Goal: Task Accomplishment & Management: Use online tool/utility

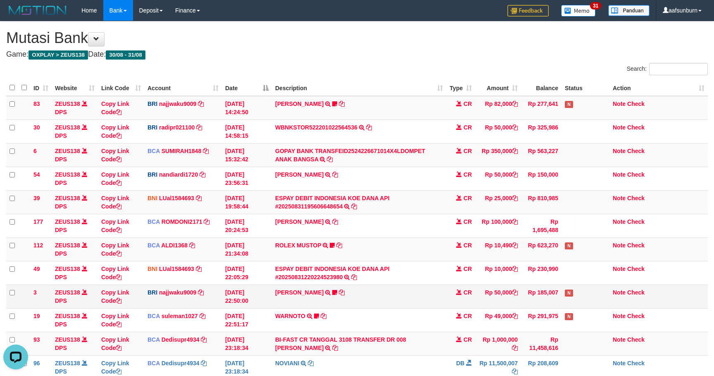
click at [323, 302] on td "ADIL KUDRATULL TRANSFER NBMB ADIL KUDRATULL TO SITI KURNIA NINGSIH DATUL87TRF R…" at bounding box center [359, 296] width 174 height 24
click at [443, 341] on tr "93 ZEUS138 DPS Copy Link Code BCA Dedisupr4934 DPS DEDI SUPRATMAN mutasi_202508…" at bounding box center [357, 344] width 702 height 24
drag, startPoint x: 422, startPoint y: 235, endPoint x: 619, endPoint y: 309, distance: 211.0
click at [426, 236] on td "ABDUL GAFUR SETORAN VIA CDM TANGGAL :31/08 31/08 WSID:Z3QA1 ABDUL GAFUR" at bounding box center [359, 226] width 174 height 24
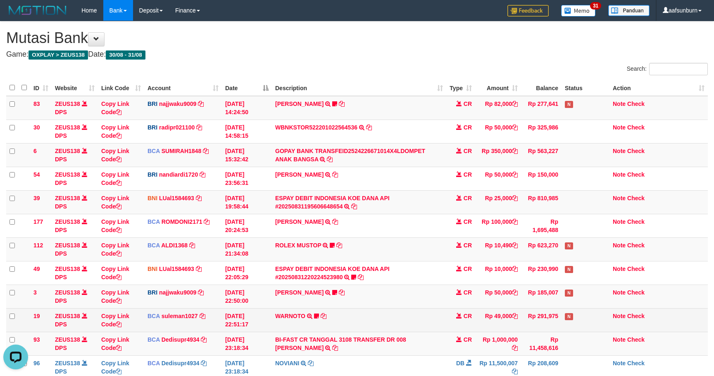
click at [490, 318] on td "Rp 49,000" at bounding box center [498, 320] width 46 height 24
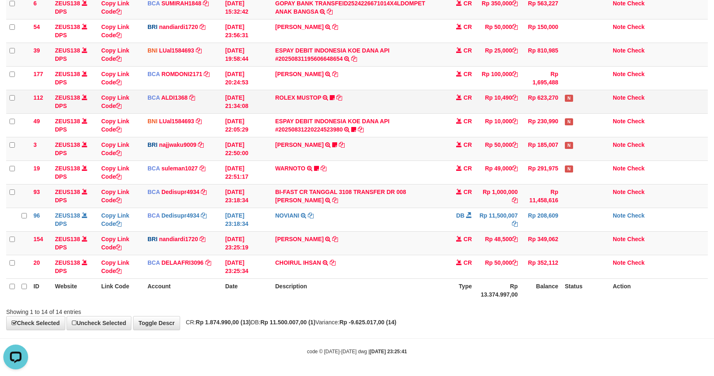
scroll to position [151, 0]
click at [305, 308] on div "Showing 1 to 14 of 14 entries" at bounding box center [357, 310] width 714 height 12
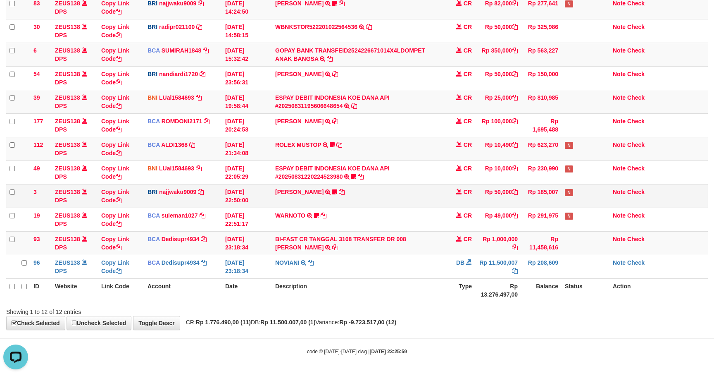
drag, startPoint x: 547, startPoint y: 181, endPoint x: 546, endPoint y: 192, distance: 11.3
click at [546, 183] on tbody "83 ZEUS138 DPS Copy Link Code BRI najjwaku9009 DPS SITI KURNIA NINGSIH mutasi_2…" at bounding box center [357, 136] width 702 height 283
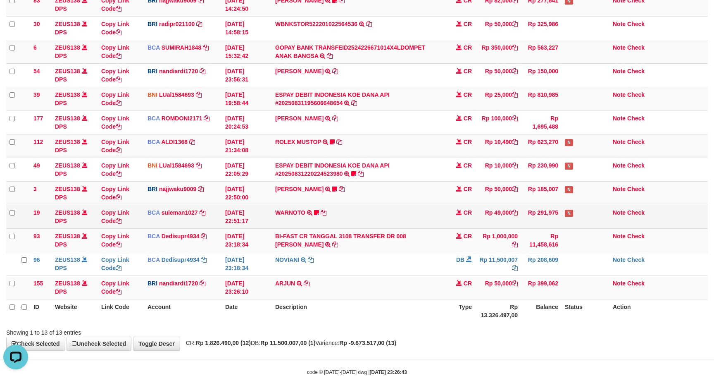
click at [366, 211] on td "WARNOTO TRSF E-BANKING CR 3108/FTSCY/WS95051 49000.002025083106718178 TRFDN-WAR…" at bounding box center [359, 217] width 174 height 24
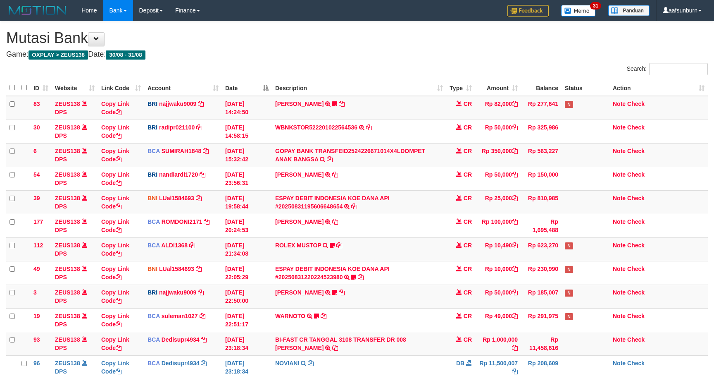
scroll to position [103, 0]
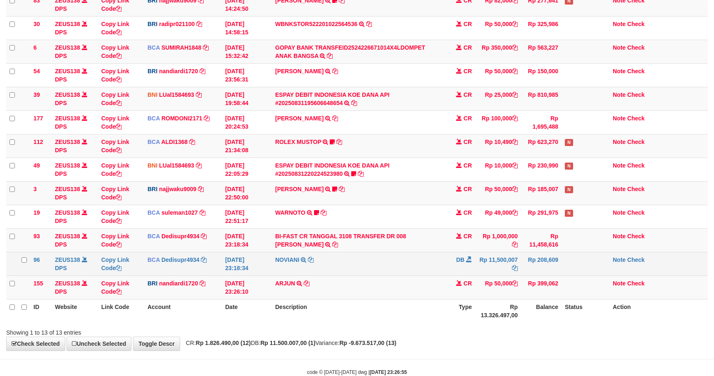
click at [479, 257] on td "Rp 11,500,007" at bounding box center [498, 264] width 46 height 24
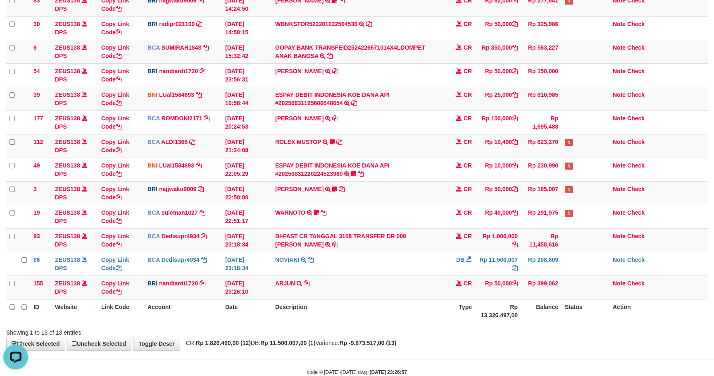
click at [478, 261] on td "Rp 11,500,007" at bounding box center [498, 264] width 46 height 24
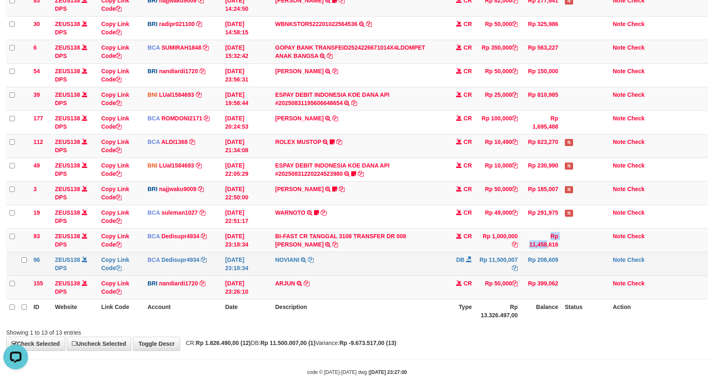
drag, startPoint x: 520, startPoint y: 251, endPoint x: 521, endPoint y: 265, distance: 13.7
click at [521, 251] on tr "93 ZEUS138 DPS Copy Link Code BCA Dedisupr4934 DPS DEDI SUPRATMAN mutasi_202508…" at bounding box center [357, 240] width 702 height 24
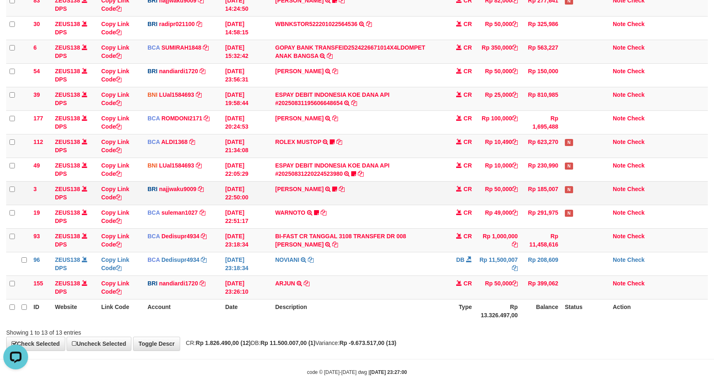
click at [526, 194] on td "Rp 185,007" at bounding box center [541, 193] width 41 height 24
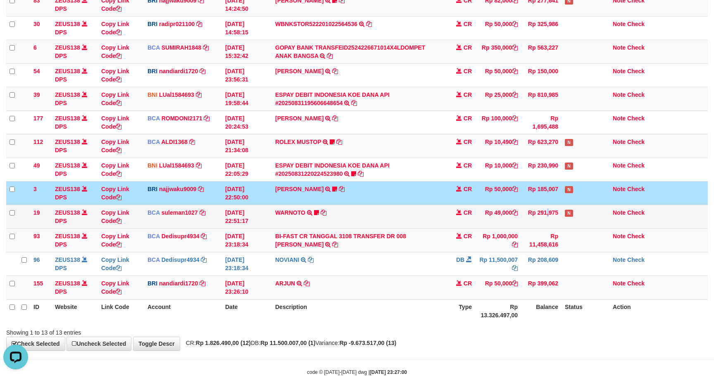
click at [531, 219] on td "Rp 291,975" at bounding box center [541, 217] width 41 height 24
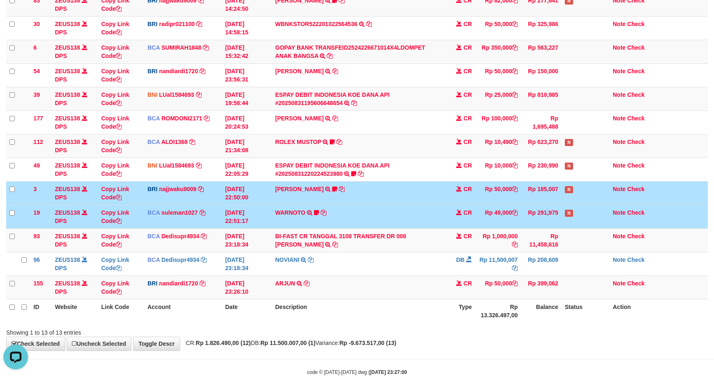
click at [531, 213] on td "Rp 291,975" at bounding box center [541, 217] width 41 height 24
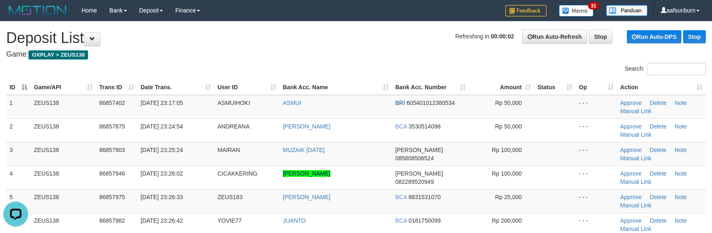
drag, startPoint x: 486, startPoint y: 62, endPoint x: 478, endPoint y: 0, distance: 62.6
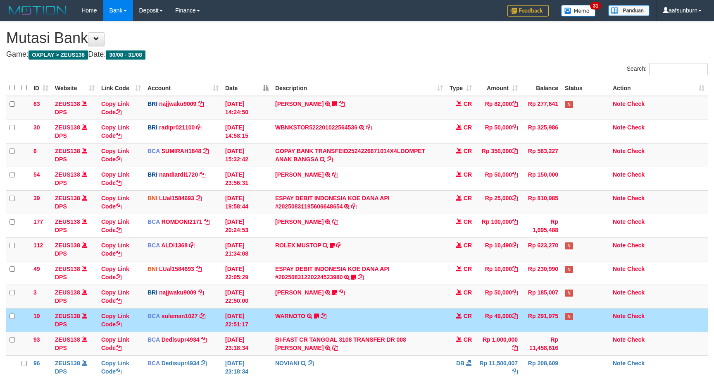
scroll to position [103, 0]
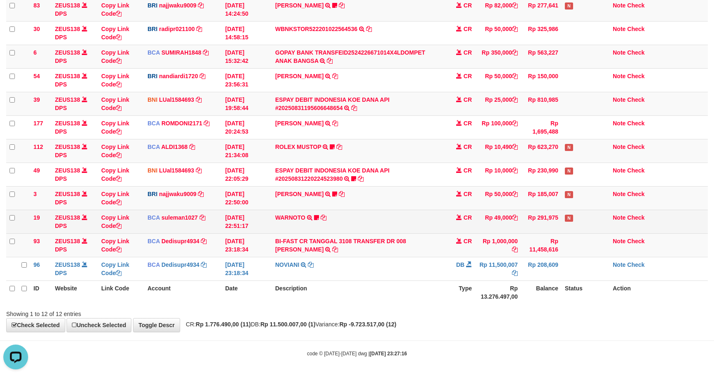
click at [532, 217] on td "Rp 291,975" at bounding box center [541, 222] width 41 height 24
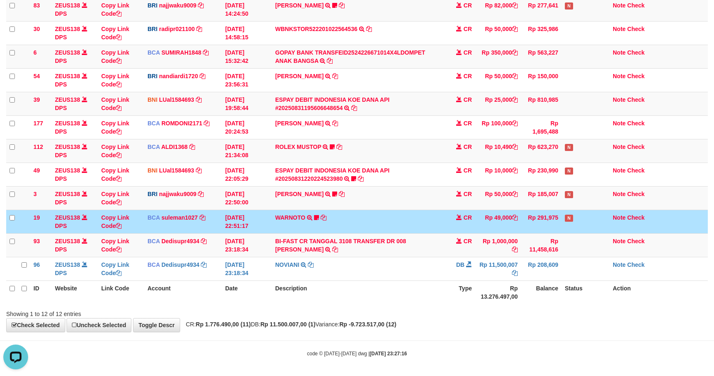
click at [532, 217] on td "Rp 291,975" at bounding box center [541, 222] width 41 height 24
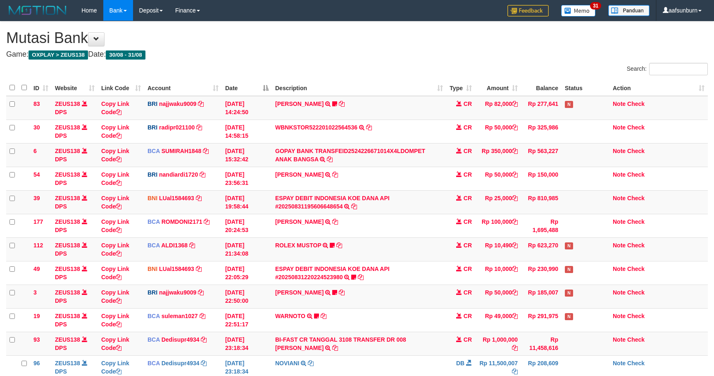
scroll to position [93, 0]
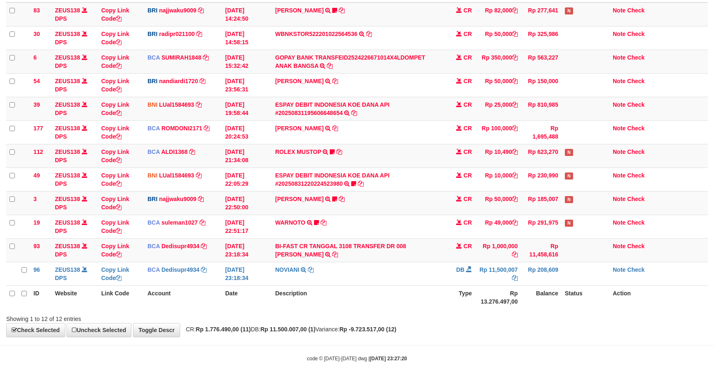
click at [532, 220] on td "Rp 291,975" at bounding box center [541, 227] width 41 height 24
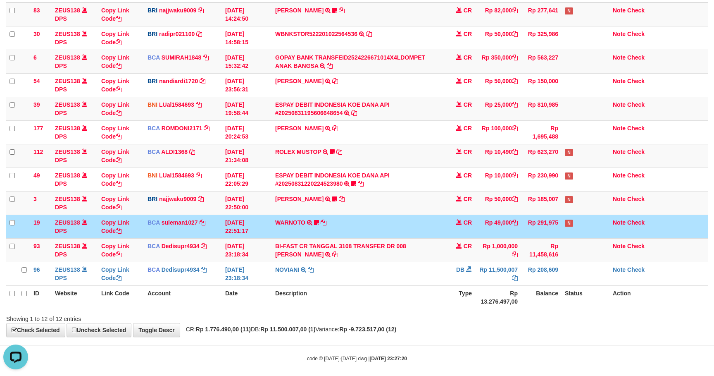
scroll to position [0, 0]
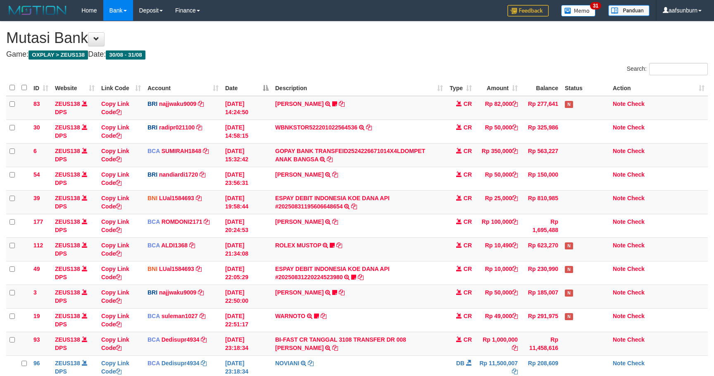
scroll to position [103, 0]
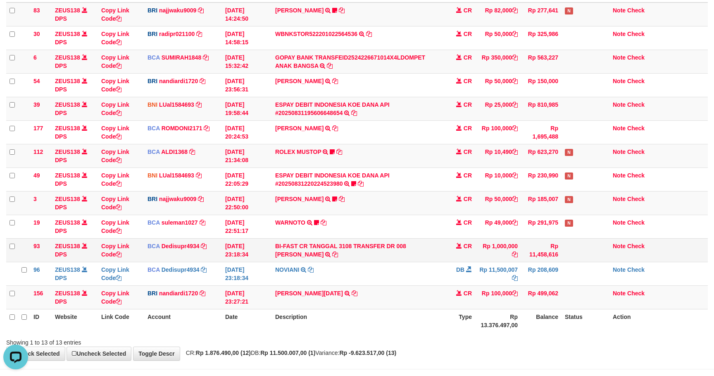
click at [603, 262] on td at bounding box center [586, 250] width 48 height 24
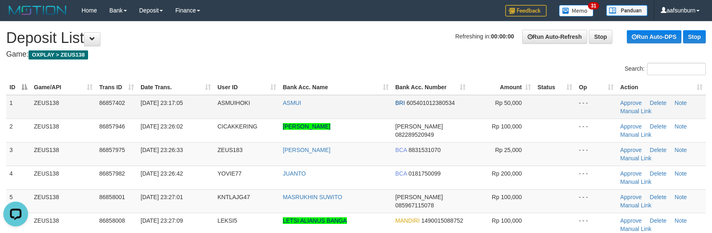
drag, startPoint x: 518, startPoint y: 108, endPoint x: 509, endPoint y: 97, distance: 13.8
click at [518, 107] on td "Rp 50,000" at bounding box center [501, 107] width 65 height 24
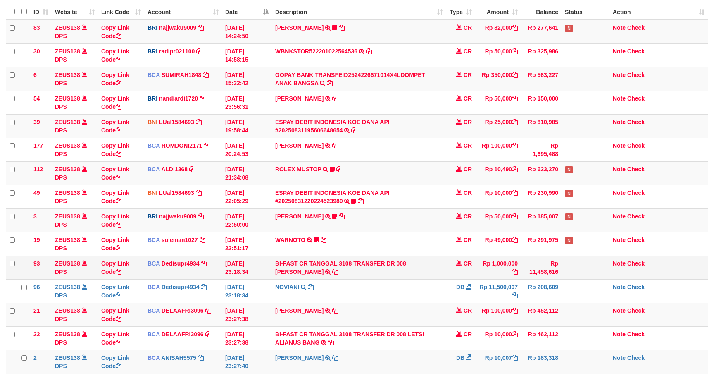
scroll to position [93, 0]
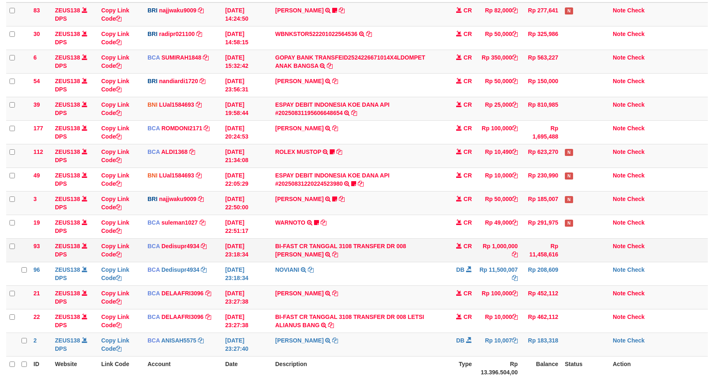
click at [417, 259] on td "BI-FAST CR TANGGAL 3108 TRANSFER DR 008 TOTO TAUFIK HIDAYA BI-FAST CR TANGGAL :…" at bounding box center [359, 250] width 174 height 24
click at [412, 241] on td "BI-FAST CR TANGGAL 3108 TRANSFER DR 008 TOTO TAUFIK HIDAYA BI-FAST CR TANGGAL :…" at bounding box center [359, 250] width 174 height 24
copy link "TOTO"
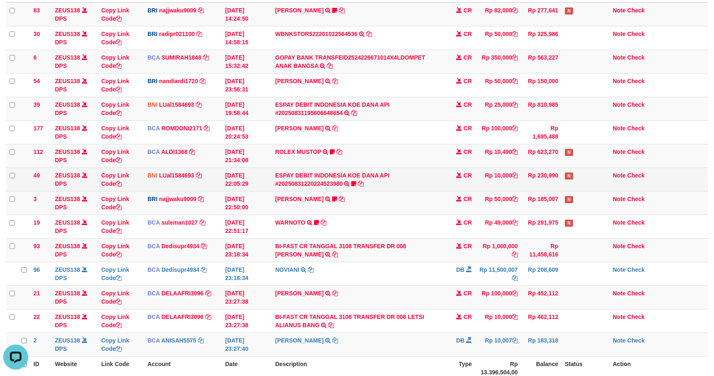
click at [435, 178] on td "ESPAY DEBIT INDONESIA KOE DANA API #20250831220224523980 TRANSFER DARI ESPAY DE…" at bounding box center [359, 179] width 174 height 24
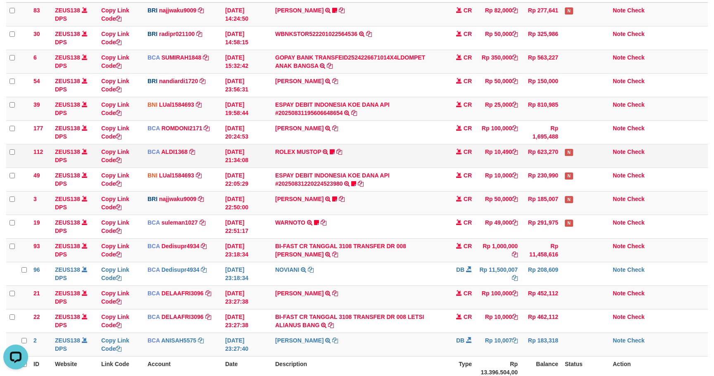
click at [436, 155] on td "ROLEX MUSTOP TRSF E-BANKING CR 3108/FTSCY/WS95051 10490.002025083152578293 TRFD…" at bounding box center [359, 156] width 174 height 24
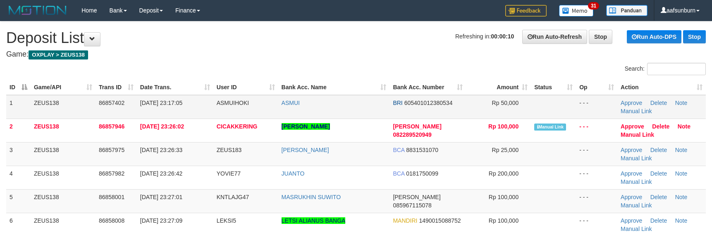
click at [557, 116] on td at bounding box center [553, 107] width 45 height 24
click at [535, 101] on td at bounding box center [553, 107] width 45 height 24
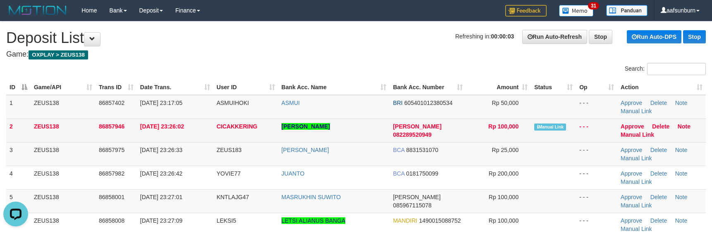
click at [554, 134] on td "Manual Link" at bounding box center [553, 131] width 45 height 24
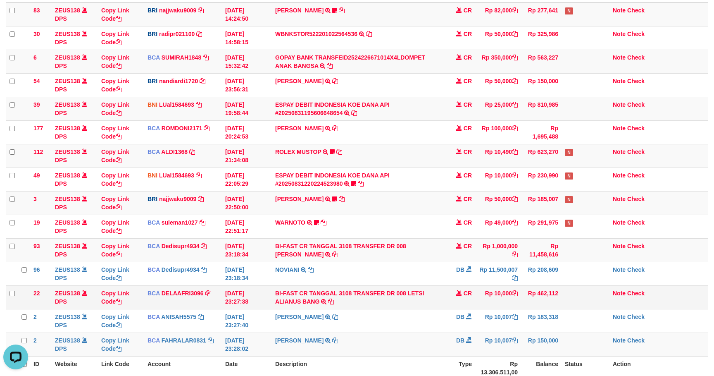
click at [411, 288] on td "BI-FAST CR TANGGAL 3108 TRANSFER DR 008 LETSI ALIANUS BANG BI-FAST CR TANGGAL :…" at bounding box center [359, 297] width 174 height 24
click at [415, 288] on td "BI-FAST CR TANGGAL 3108 TRANSFER DR 008 LETSI ALIANUS BANG BI-FAST CR TANGGAL :…" at bounding box center [359, 297] width 174 height 24
copy link "LETSI"
click at [439, 200] on td "[PERSON_NAME] TRANSFER NBMB [PERSON_NAME] TO [PERSON_NAME] DATUL87TRF REK TIDAK…" at bounding box center [359, 203] width 174 height 24
click at [449, 194] on td "CR" at bounding box center [461, 203] width 29 height 24
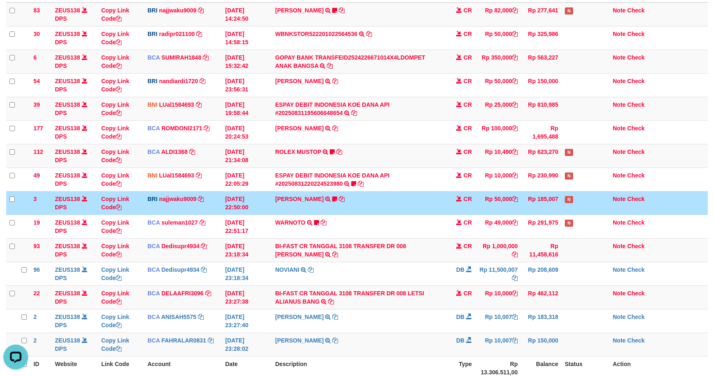
click at [464, 215] on td "CR" at bounding box center [461, 203] width 29 height 24
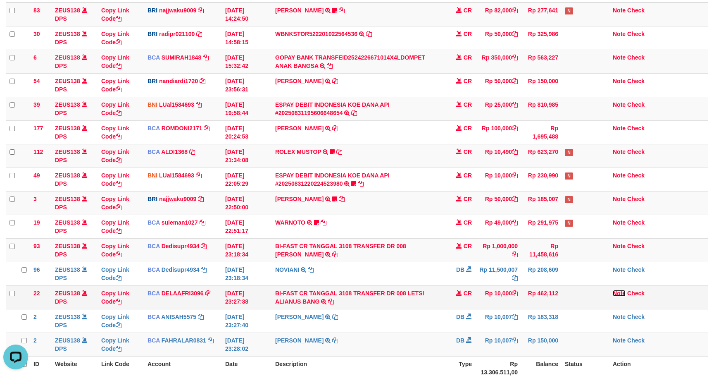
click at [614, 296] on link "Note" at bounding box center [619, 293] width 13 height 7
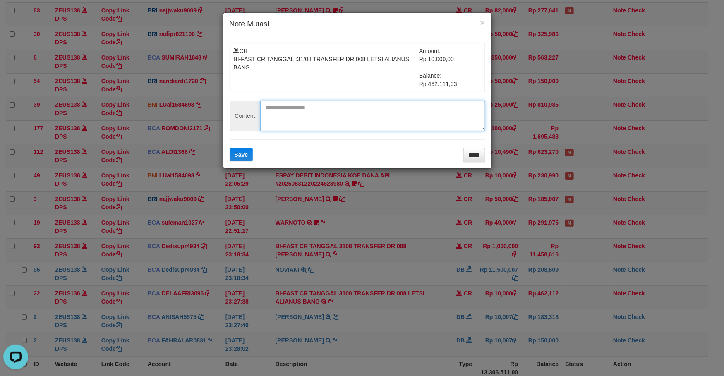
paste textarea "******"
click at [340, 123] on textarea "******" at bounding box center [372, 115] width 225 height 31
type textarea "******"
click at [229, 159] on div "CR BI-FAST CR TANGGAL :31/08 TRANSFER DR 008 LETSI ALIANUS BANG Amount: Rp 10.0…" at bounding box center [357, 102] width 268 height 132
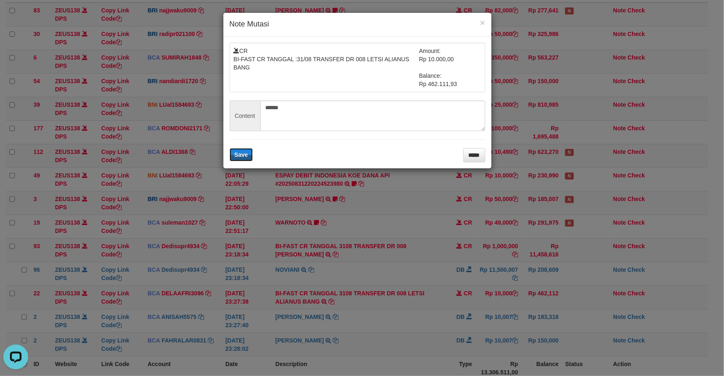
drag, startPoint x: 239, startPoint y: 156, endPoint x: 248, endPoint y: 162, distance: 11.7
click at [239, 158] on span "Save" at bounding box center [241, 154] width 14 height 7
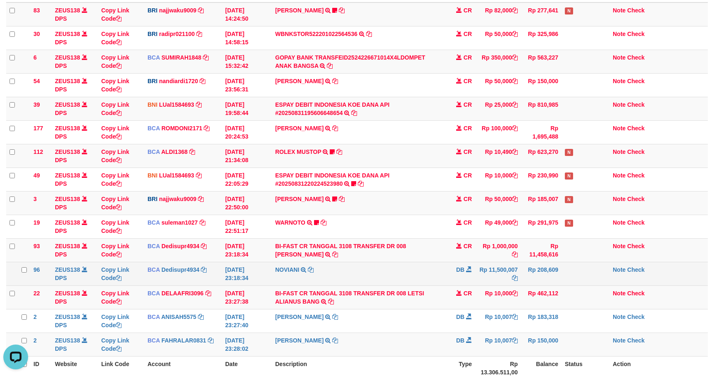
click at [523, 276] on tr "96 ZEUS138 DPS Copy Link Code BCA Dedisupr4934 DPS DEDI SUPRATMAN mutasi_202508…" at bounding box center [357, 274] width 702 height 24
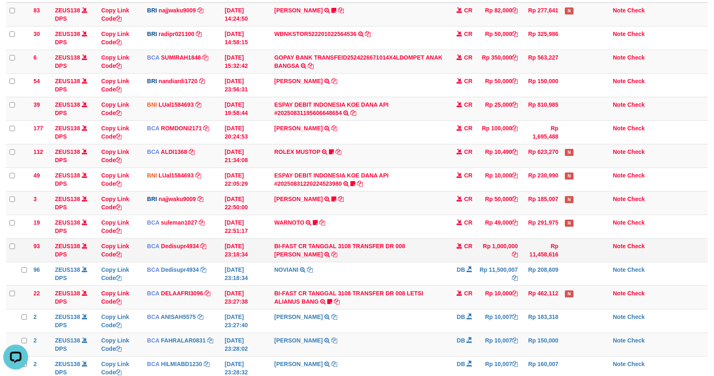
drag, startPoint x: 561, startPoint y: 264, endPoint x: 583, endPoint y: 263, distance: 22.4
click at [569, 264] on tr "96 ZEUS138 DPS Copy Link Code BCA Dedisupr4934 DPS DEDI SUPRATMAN mutasi_202508…" at bounding box center [357, 274] width 702 height 24
click at [613, 261] on td "Note Check" at bounding box center [659, 250] width 98 height 24
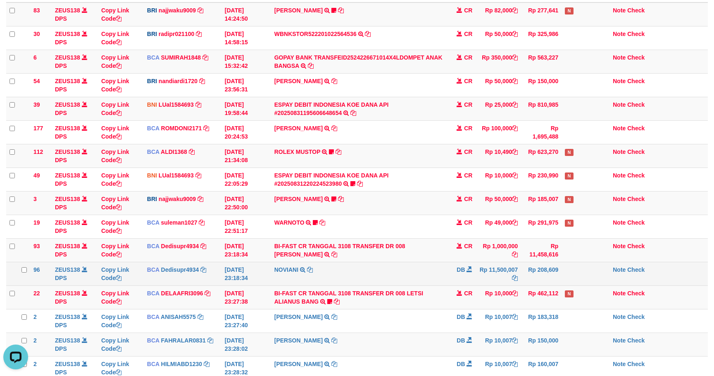
scroll to position [125, 0]
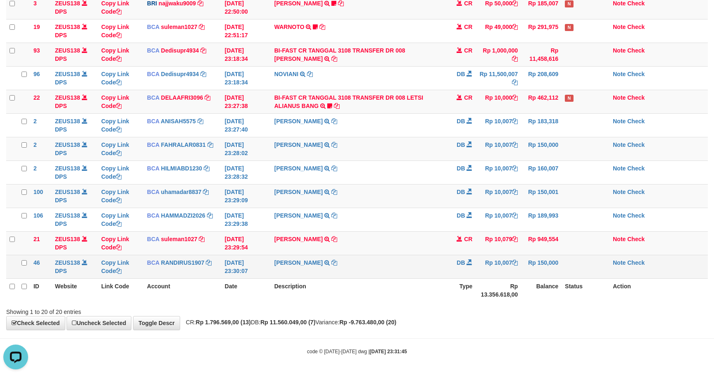
click at [420, 275] on td "MARWATI TRSF E-BANKING DB 3108/FTSCY/WS95031 10007.00MARWATI" at bounding box center [359, 267] width 176 height 24
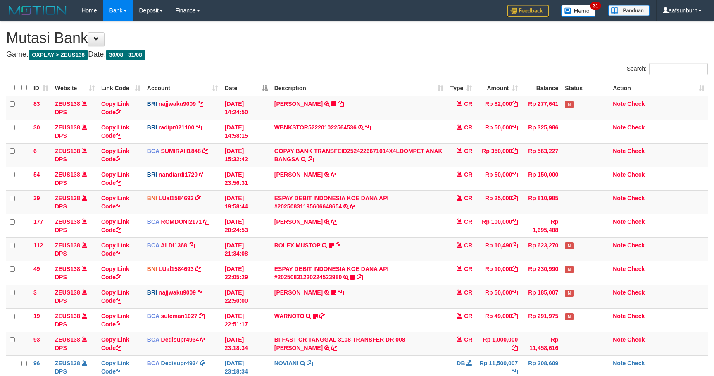
scroll to position [293, 0]
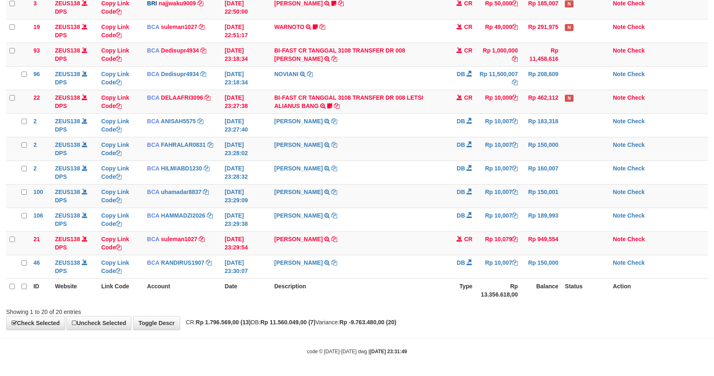
click at [417, 279] on th "Description" at bounding box center [359, 290] width 176 height 24
click at [416, 279] on th "Description" at bounding box center [359, 290] width 176 height 24
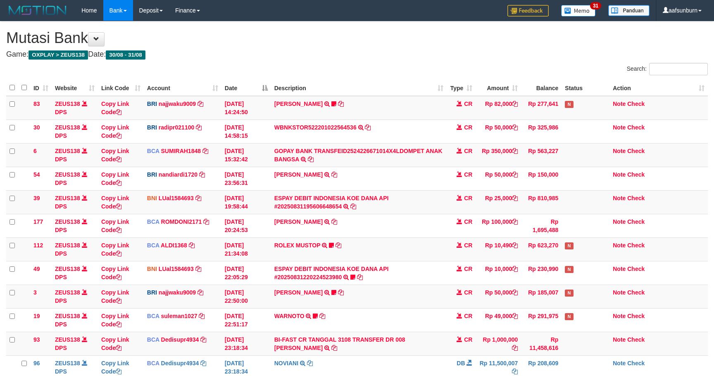
scroll to position [293, 0]
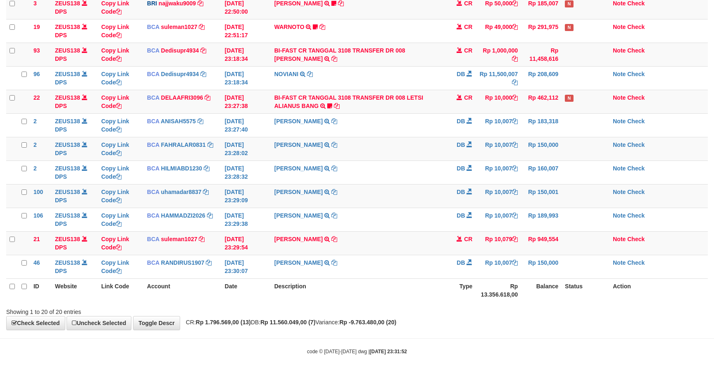
drag, startPoint x: 458, startPoint y: 335, endPoint x: 580, endPoint y: 375, distance: 127.9
click at [466, 337] on body "Toggle navigation Home Bank Account List Load By Website Group [OXPLAY] ZEUS138…" at bounding box center [357, 43] width 714 height 665
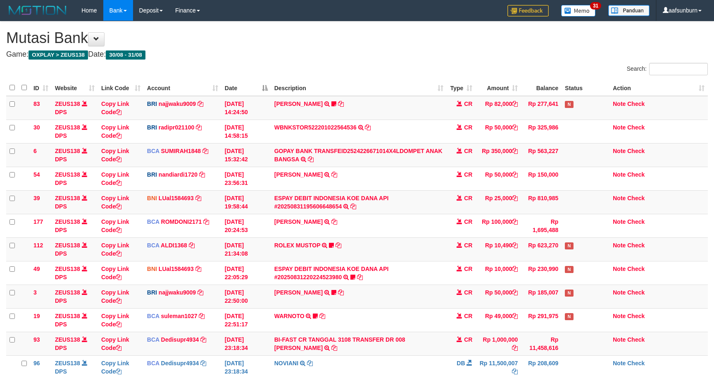
scroll to position [293, 0]
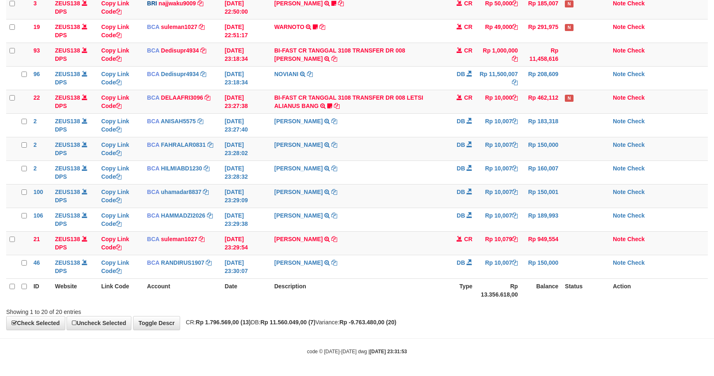
click at [499, 327] on div "**********" at bounding box center [357, 30] width 714 height 597
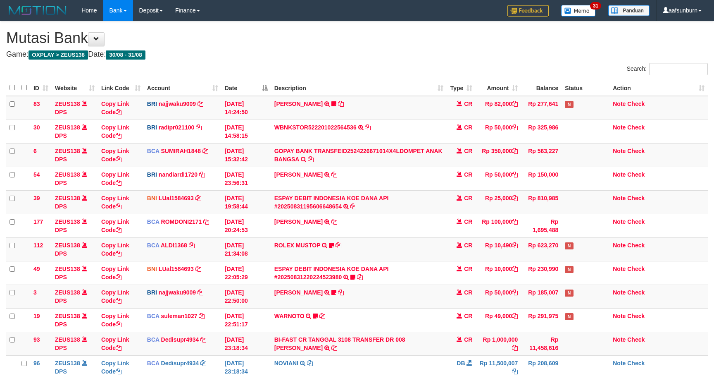
scroll to position [293, 0]
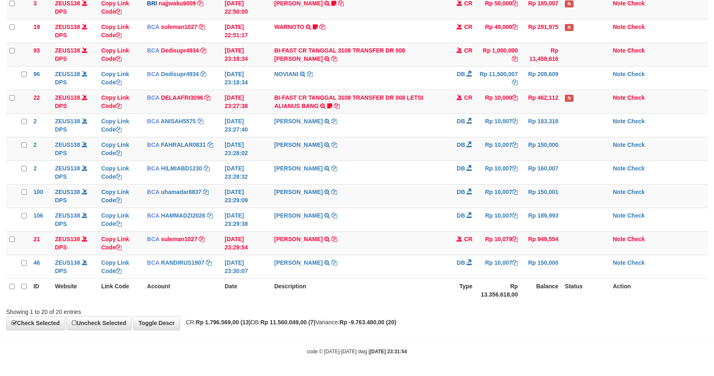
click at [521, 354] on div "code © 2012-2018 dwg | 2025/08/31 23:31:54" at bounding box center [357, 351] width 714 height 8
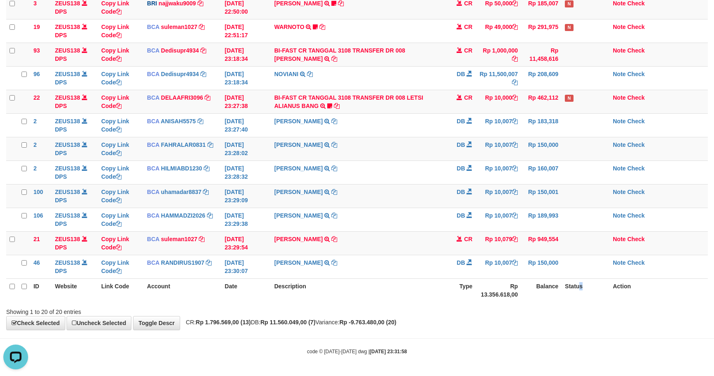
click at [585, 283] on th "Status" at bounding box center [586, 290] width 48 height 24
drag, startPoint x: 490, startPoint y: 200, endPoint x: 502, endPoint y: 205, distance: 12.8
click at [491, 200] on td "Rp 10,007" at bounding box center [498, 196] width 45 height 24
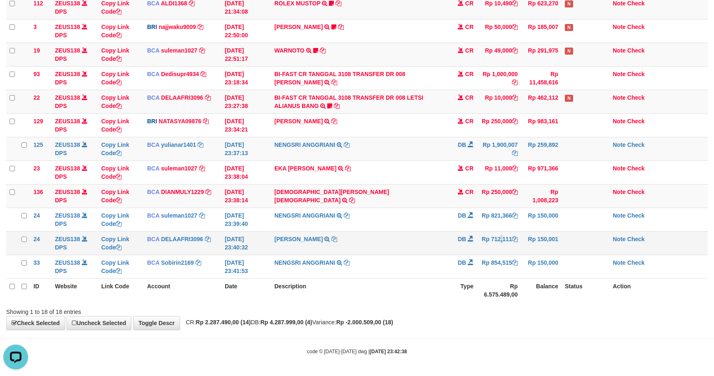
click at [489, 232] on td "Rp 712,111" at bounding box center [499, 243] width 44 height 24
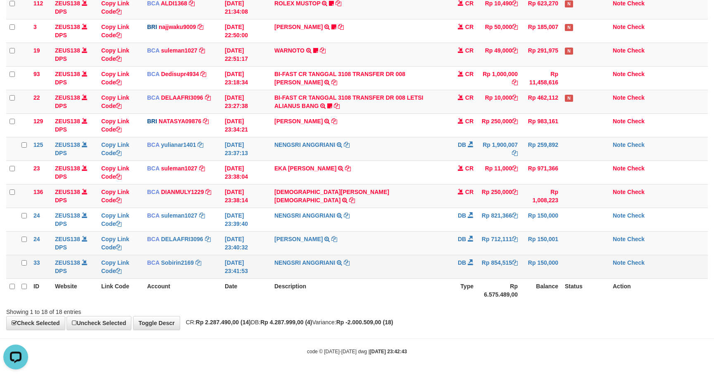
drag, startPoint x: 421, startPoint y: 258, endPoint x: 423, endPoint y: 266, distance: 7.8
click at [422, 258] on td "NENGSRI ANGGRIANI TRSF E-BANKING DB 3108/FTSCY/WS95031 854515.00NENGSRI ANGGRIA…" at bounding box center [359, 267] width 177 height 24
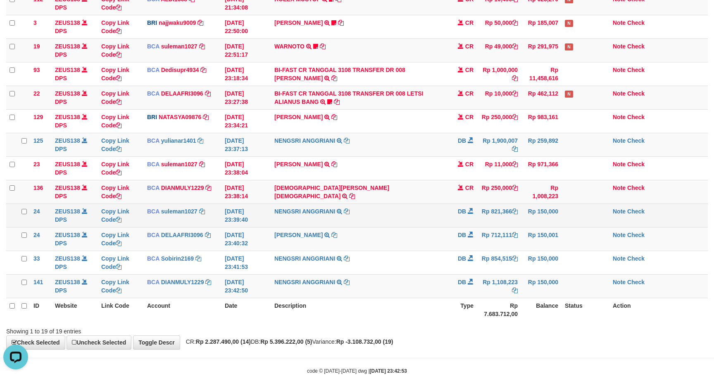
click at [472, 210] on span at bounding box center [471, 211] width 6 height 6
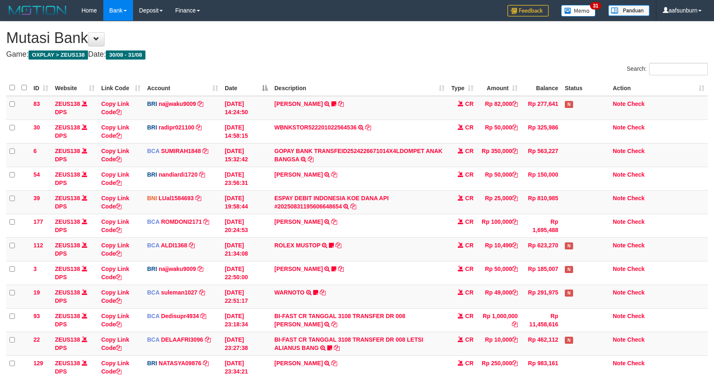
click at [485, 161] on td "Rp 350,000" at bounding box center [499, 155] width 44 height 24
click at [462, 212] on td "CR" at bounding box center [462, 202] width 29 height 24
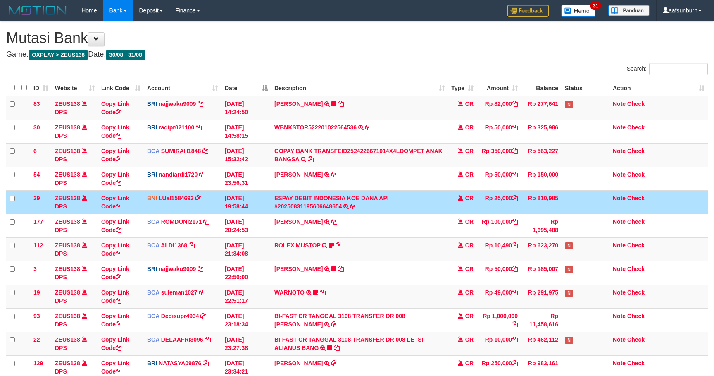
click at [461, 211] on td "CR" at bounding box center [462, 202] width 29 height 24
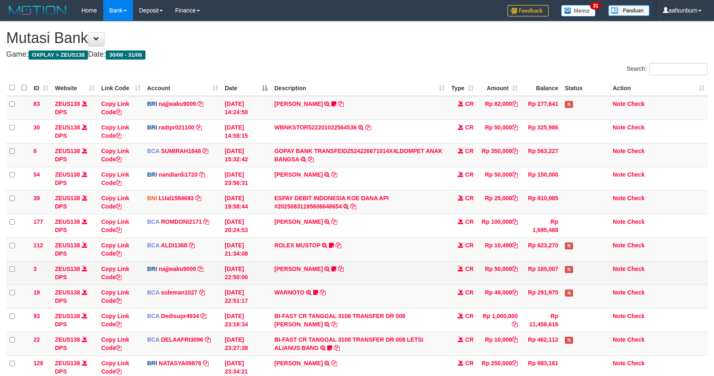
click at [528, 273] on td "Rp 185,007" at bounding box center [541, 273] width 41 height 24
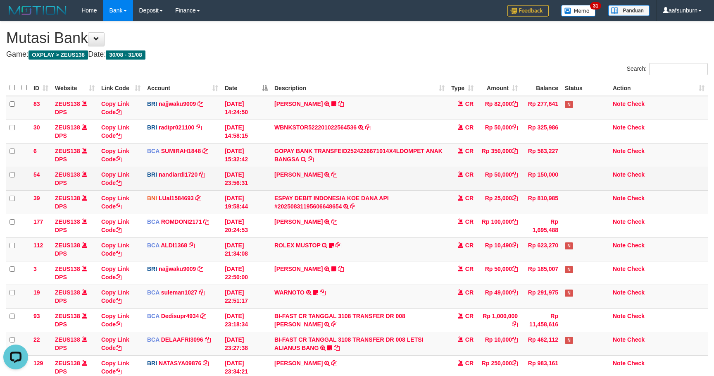
click at [477, 186] on tbody "83 ZEUS138 DPS Copy Link Code BRI najjwaku9009 DPS SITI KURNIA NINGSIH mutasi_2…" at bounding box center [357, 367] width 702 height 542
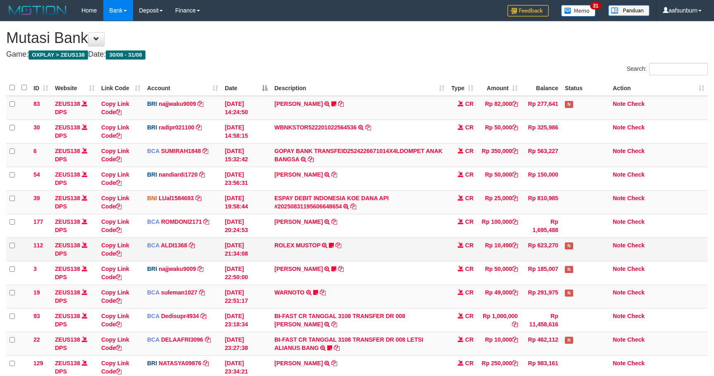
click at [509, 249] on td "Rp 10,490" at bounding box center [499, 249] width 44 height 24
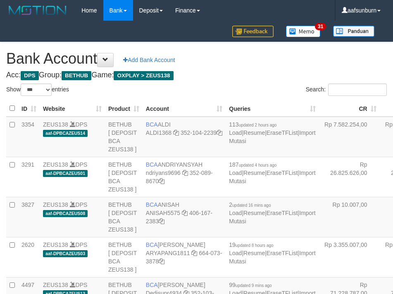
select select "***"
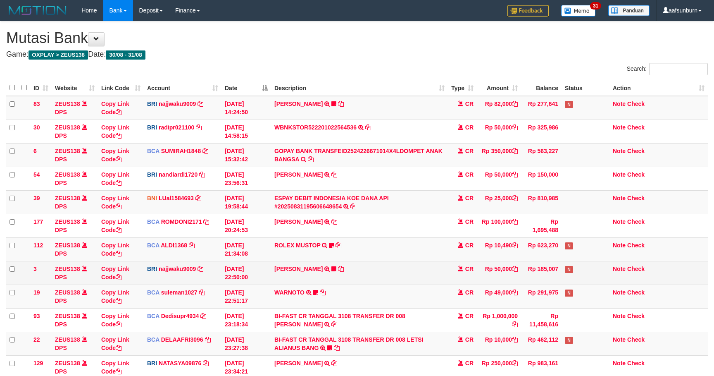
click at [456, 282] on td "CR" at bounding box center [462, 273] width 29 height 24
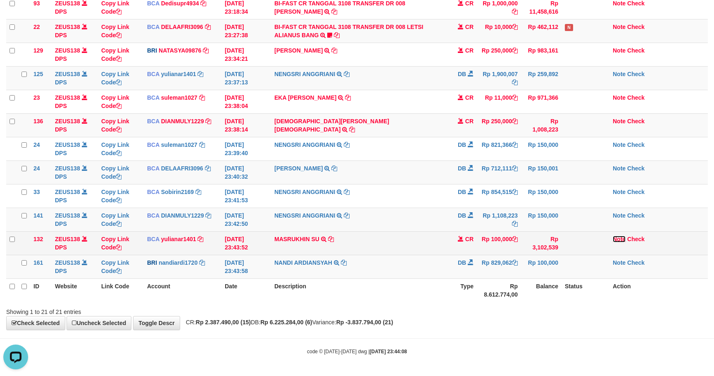
click at [617, 237] on link "Note" at bounding box center [619, 239] width 13 height 7
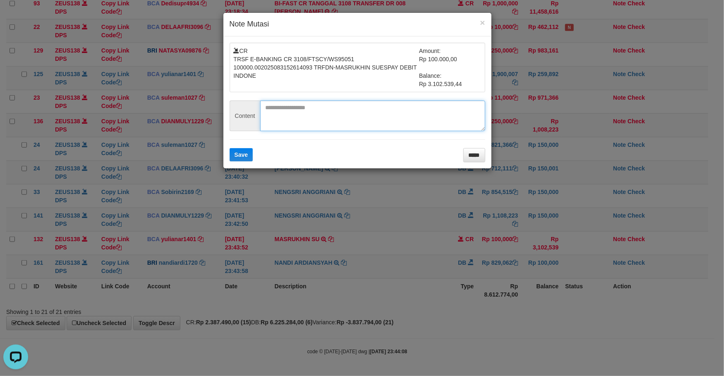
drag, startPoint x: 303, startPoint y: 116, endPoint x: 264, endPoint y: 134, distance: 42.5
click at [303, 116] on textarea at bounding box center [372, 115] width 225 height 31
paste textarea "*********"
type textarea "*********"
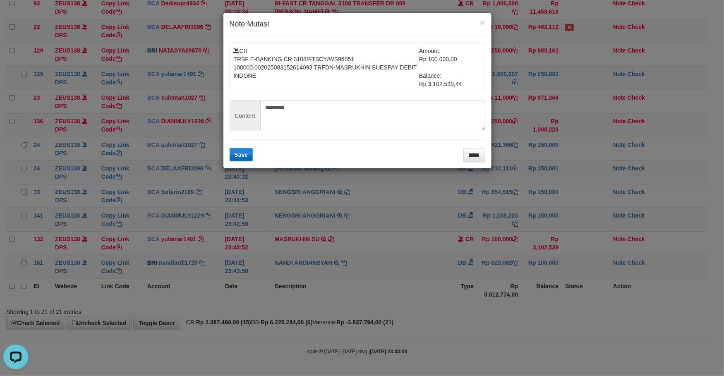
click at [244, 149] on form "CR TRSF E-BANKING CR 3108/FTSCY/WS95051 100000.002025083152614093 TRFDN-MASRUKH…" at bounding box center [357, 102] width 256 height 119
click at [245, 155] on span "Save" at bounding box center [241, 154] width 14 height 7
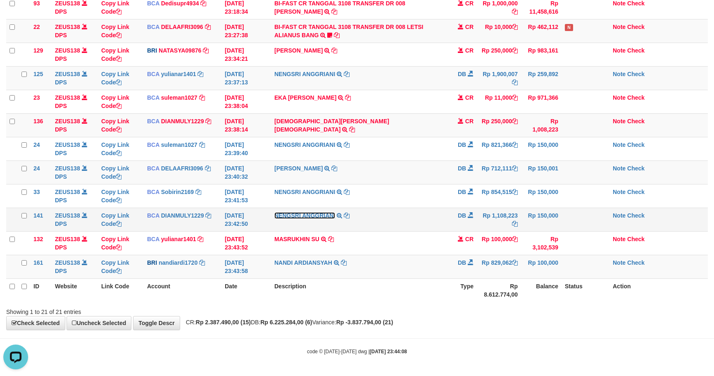
click at [317, 215] on link "NENGSRI ANGGRIANI" at bounding box center [305, 215] width 61 height 7
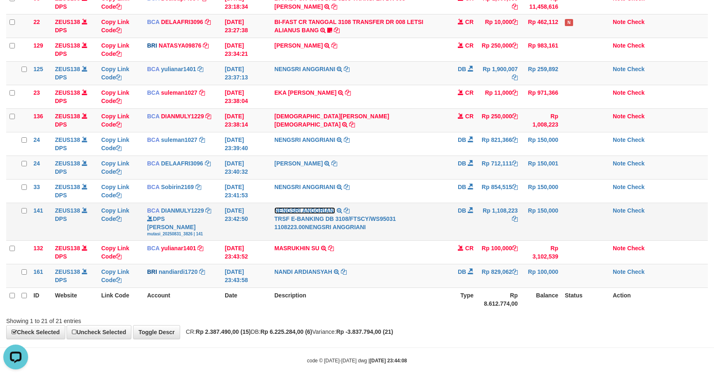
scroll to position [331, 0]
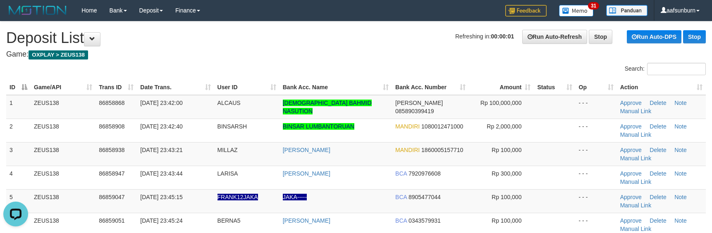
click at [337, 67] on div "Search:" at bounding box center [356, 70] width 712 height 14
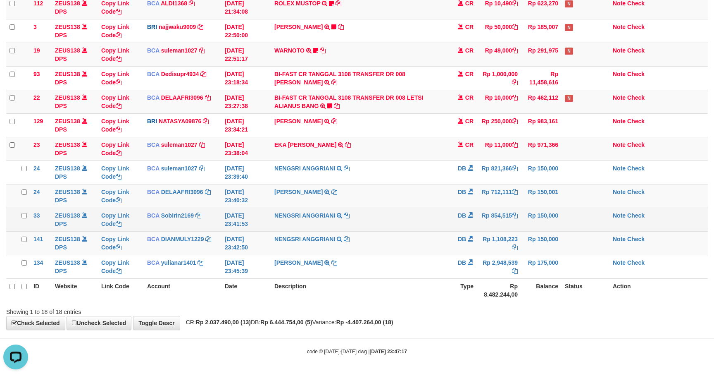
drag, startPoint x: 402, startPoint y: 214, endPoint x: 409, endPoint y: 218, distance: 8.7
click at [405, 215] on td "NENGSRI ANGGRIANI TRSF E-BANKING DB 3108/FTSCY/WS95031 854515.00NENGSRI ANGGRIA…" at bounding box center [359, 220] width 177 height 24
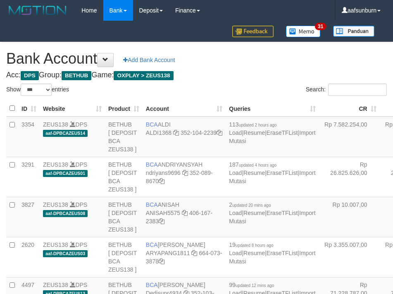
select select "***"
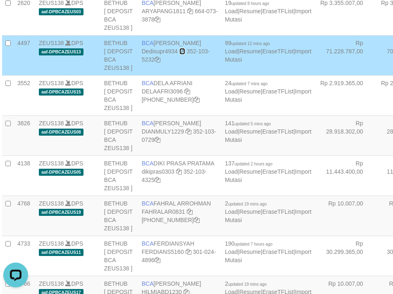
drag, startPoint x: 183, startPoint y: 158, endPoint x: 213, endPoint y: 195, distance: 48.0
click at [183, 54] on icon at bounding box center [182, 51] width 6 height 6
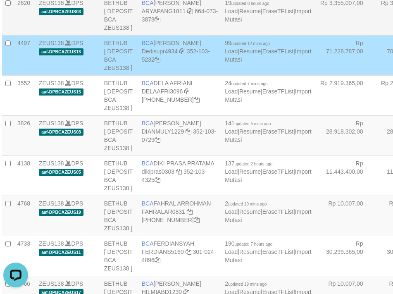
drag, startPoint x: 298, startPoint y: 103, endPoint x: 281, endPoint y: 112, distance: 19.0
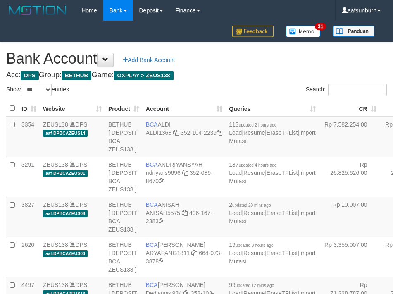
select select "***"
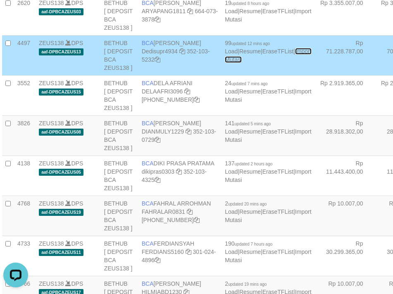
click at [225, 63] on link "Import Mutasi" at bounding box center [268, 55] width 86 height 15
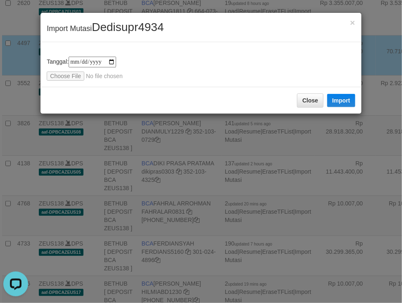
click at [67, 64] on div "**********" at bounding box center [201, 69] width 308 height 24
click at [65, 77] on input "file" at bounding box center [102, 76] width 110 height 9
type input "**********"
click at [340, 97] on button "Import" at bounding box center [341, 100] width 28 height 13
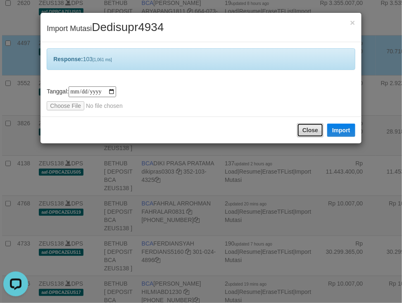
click at [308, 129] on button "Close" at bounding box center [310, 130] width 26 height 14
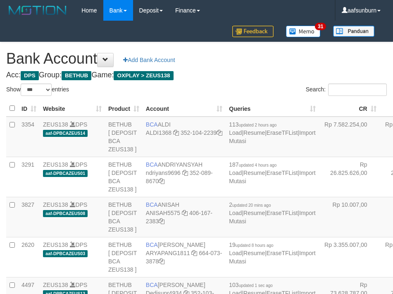
select select "***"
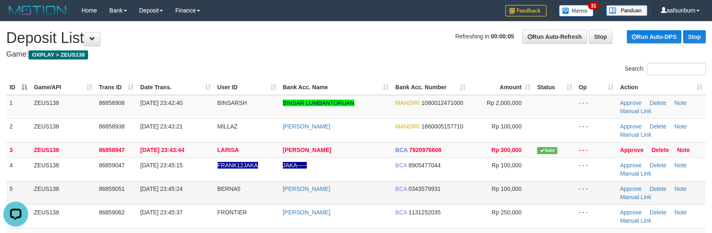
drag, startPoint x: 430, startPoint y: 198, endPoint x: 447, endPoint y: 191, distance: 18.5
click at [431, 198] on td "BCA 0343579931" at bounding box center [430, 193] width 77 height 24
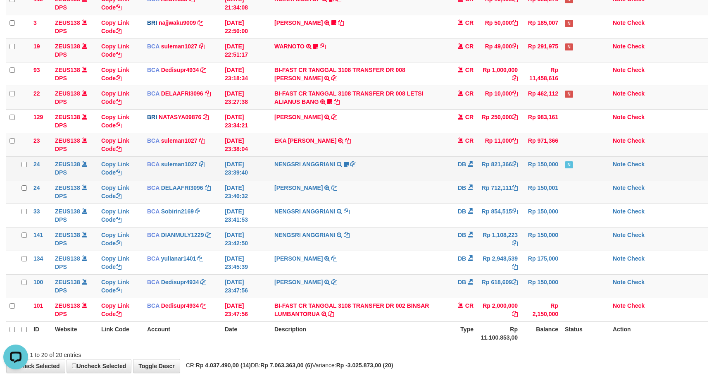
drag, startPoint x: 412, startPoint y: 164, endPoint x: 624, endPoint y: 190, distance: 213.8
click at [412, 164] on td "NENGSRI ANGGRIANI TRSF E-BANKING DB 3108/FTSCY/WS95031 821366.00NENGSRI ANGGRIA…" at bounding box center [359, 168] width 177 height 24
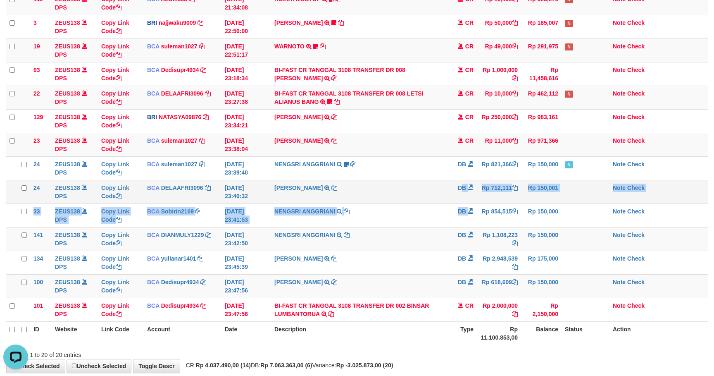
click at [463, 203] on tbody "83 ZEUS138 DPS Copy Link Code BRI najjwaku9009 DPS SITI KURNIA NINGSIH mutasi_2…" at bounding box center [357, 86] width 702 height 472
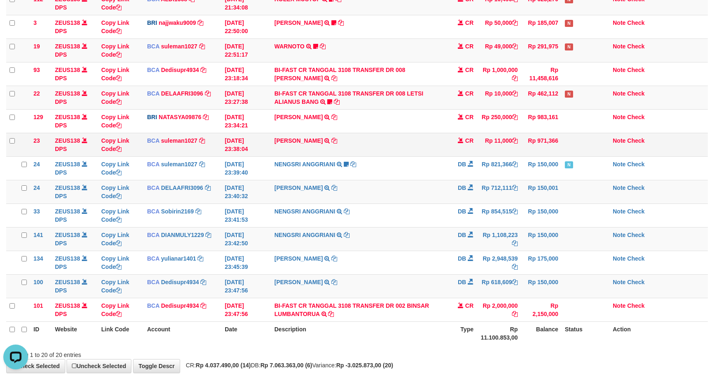
click at [382, 150] on td "EKA MAULANA SETYAW TRSF E-BANKING CR 3108/FTSCY/WS95031 11000.00EKA MAULANA SET…" at bounding box center [359, 145] width 177 height 24
click at [393, 150] on td "EKA MAULANA SETYAW TRSF E-BANKING CR 3108/FTSCY/WS95031 11000.00EKA MAULANA SET…" at bounding box center [359, 145] width 177 height 24
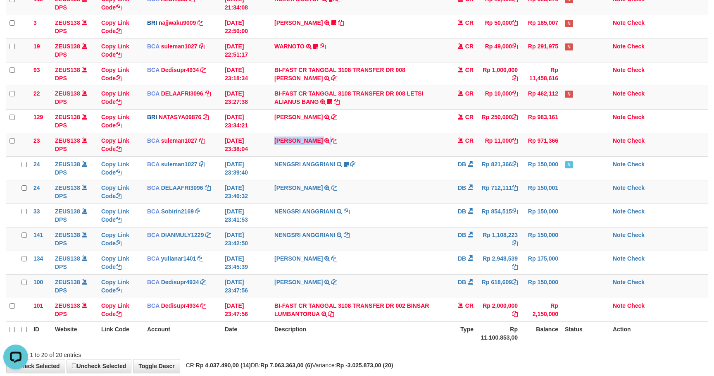
copy tr "EKA MAULANA SETYAW TRSF E-BANKING CR 3108/FTSCY/WS95031 11000.00EKA MAULANA SET…"
click at [616, 142] on link "Note" at bounding box center [619, 140] width 13 height 7
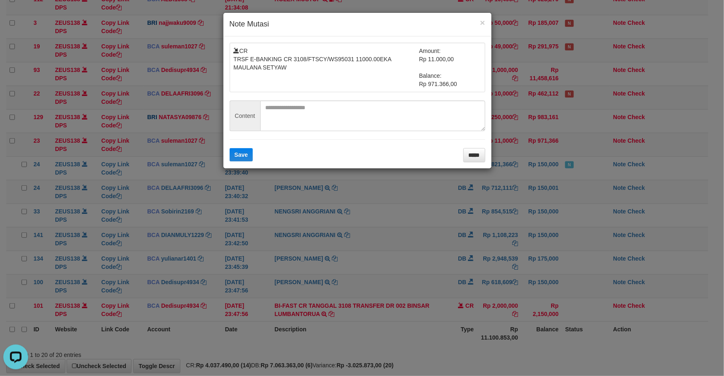
click at [294, 93] on form "CR TRSF E-BANKING CR 3108/FTSCY/WS95031 11000.00EKA MAULANA SETYAW Amount: Rp 1…" at bounding box center [357, 102] width 256 height 119
drag, startPoint x: 283, startPoint y: 119, endPoint x: 255, endPoint y: 146, distance: 38.6
click at [282, 121] on textarea at bounding box center [372, 115] width 225 height 31
paste textarea "*********"
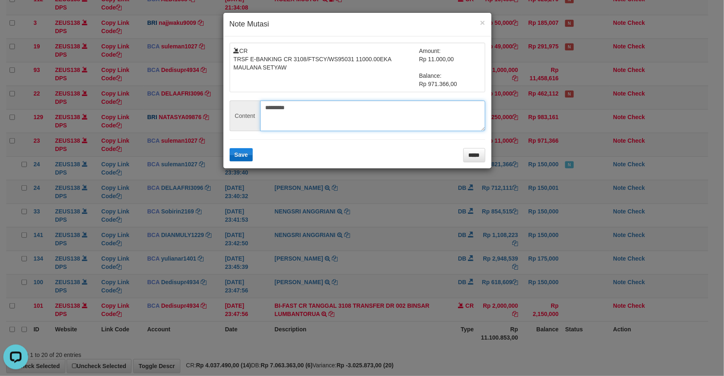
type textarea "*********"
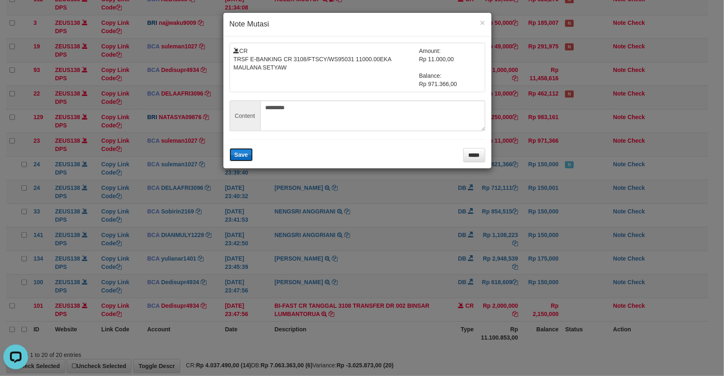
click at [246, 151] on button "Save" at bounding box center [241, 154] width 24 height 13
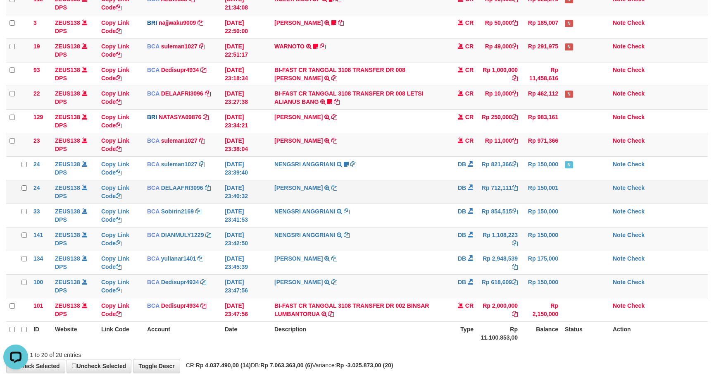
click at [454, 188] on td "DB" at bounding box center [462, 192] width 29 height 24
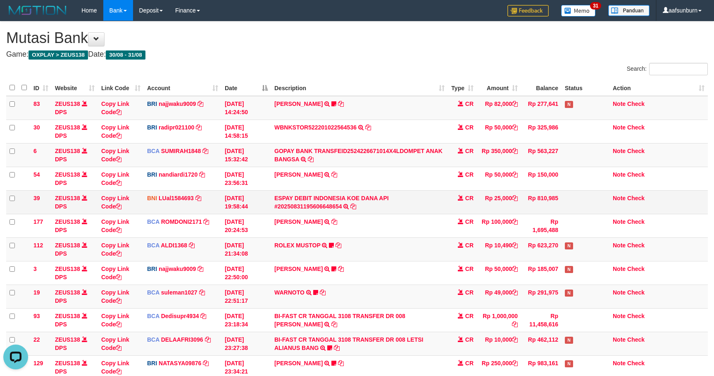
drag, startPoint x: 507, startPoint y: 155, endPoint x: 644, endPoint y: 210, distance: 147.2
click at [513, 155] on td "Rp 350,000" at bounding box center [499, 155] width 44 height 24
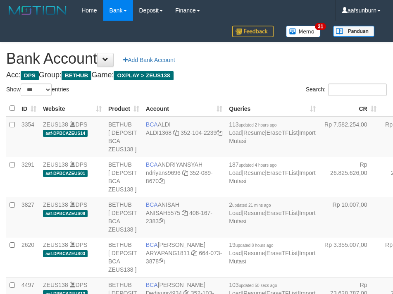
select select "***"
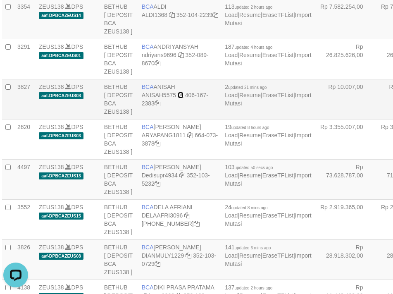
click at [182, 98] on icon at bounding box center [181, 95] width 6 height 6
drag, startPoint x: 239, startPoint y: 153, endPoint x: 235, endPoint y: 161, distance: 9.4
click at [315, 119] on td "Rp 10.007,00" at bounding box center [345, 99] width 61 height 40
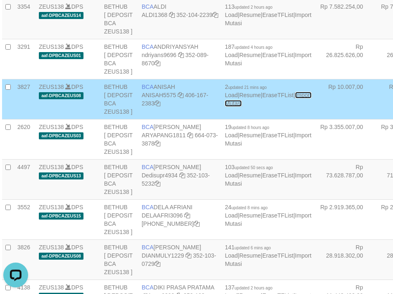
click at [225, 107] on link "Import Mutasi" at bounding box center [268, 99] width 86 height 15
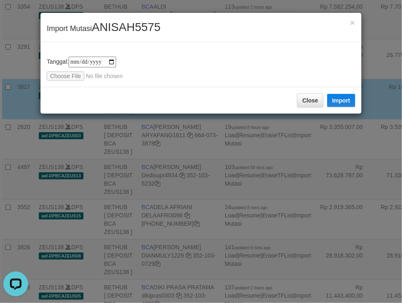
click at [64, 71] on div "**********" at bounding box center [201, 69] width 308 height 24
click at [55, 79] on input "file" at bounding box center [102, 76] width 110 height 9
type input "**********"
click at [342, 103] on button "Import" at bounding box center [341, 100] width 28 height 13
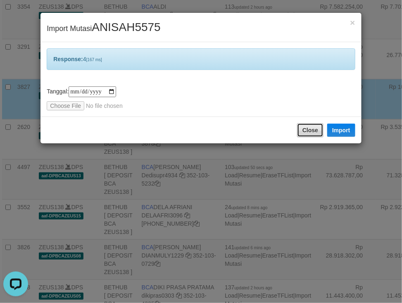
click at [308, 132] on button "Close" at bounding box center [310, 130] width 26 height 14
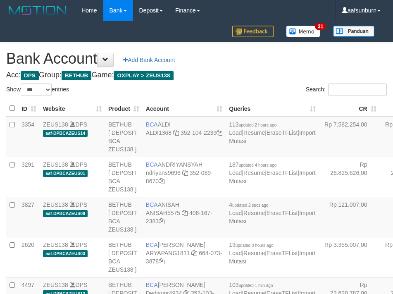
select select "***"
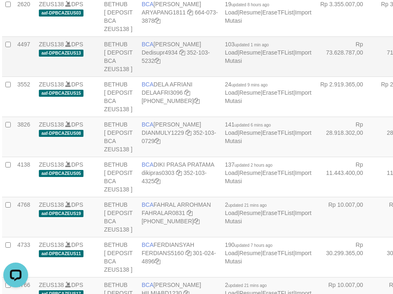
scroll to position [242, 4]
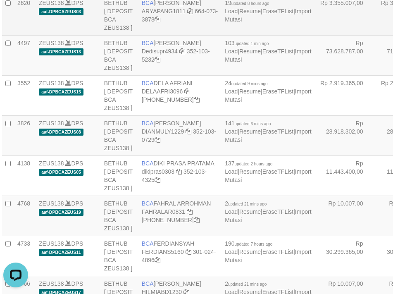
drag, startPoint x: 323, startPoint y: 98, endPoint x: 316, endPoint y: 103, distance: 7.7
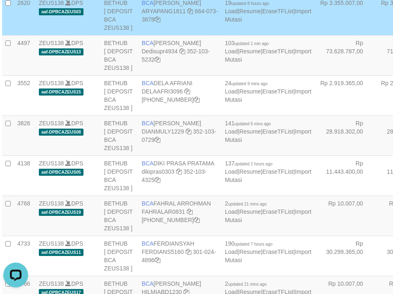
scroll to position [827, 4]
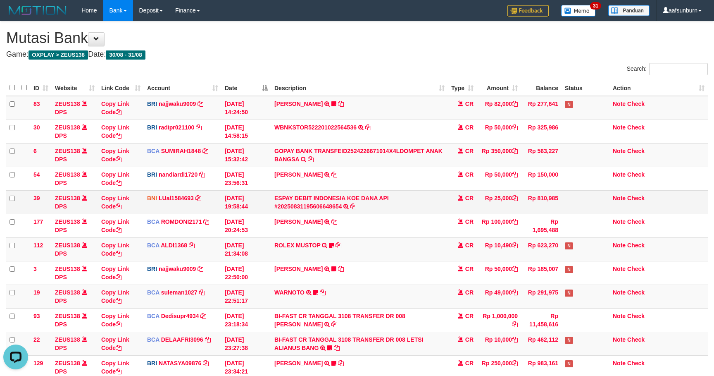
drag, startPoint x: 450, startPoint y: 141, endPoint x: 603, endPoint y: 206, distance: 165.8
click at [455, 142] on tr "30 ZEUS138 DPS Copy Link Code BRI radipr021100 DPS REYNALDI ADI PRATAMA mutasi_…" at bounding box center [357, 131] width 702 height 24
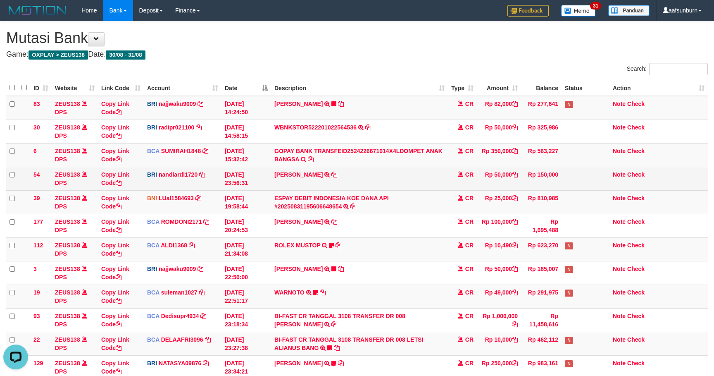
click at [463, 189] on td "CR" at bounding box center [462, 179] width 29 height 24
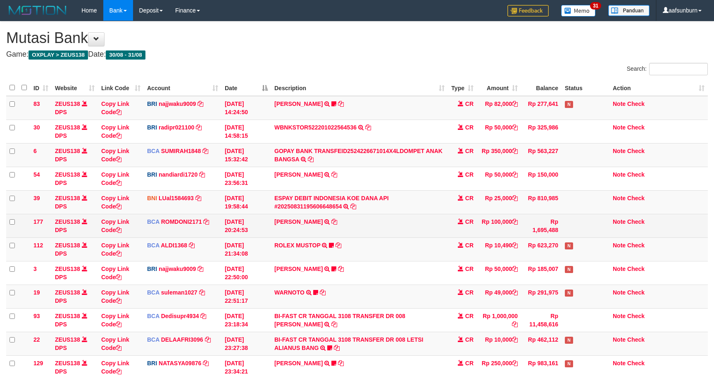
click at [399, 221] on td "[PERSON_NAME] SETORAN VIA CDM TANGGAL :31/08 31/08 WSID:Z3QA1 [PERSON_NAME]" at bounding box center [359, 226] width 177 height 24
click at [434, 237] on td "ABDUL GAFUR SETORAN VIA CDM TANGGAL :31/08 31/08 WSID:Z3QA1 ABDUL GAFUR" at bounding box center [359, 226] width 177 height 24
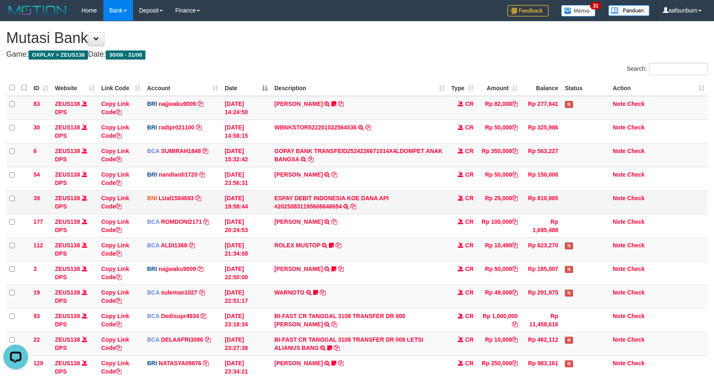
click at [443, 196] on td "ESPAY DEBIT INDONESIA KOE DANA API #20250831195606648654 TRANSFER DARI ESPAY DE…" at bounding box center [359, 202] width 177 height 24
click at [443, 195] on td "ESPAY DEBIT INDONESIA KOE DANA API #20250831195606648654 TRANSFER DARI ESPAY DE…" at bounding box center [359, 202] width 177 height 24
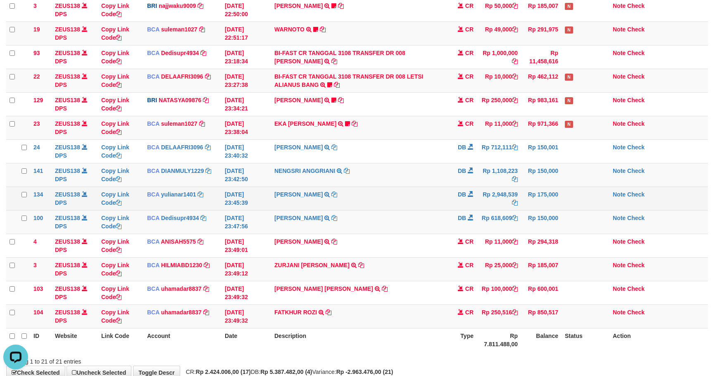
scroll to position [318, 0]
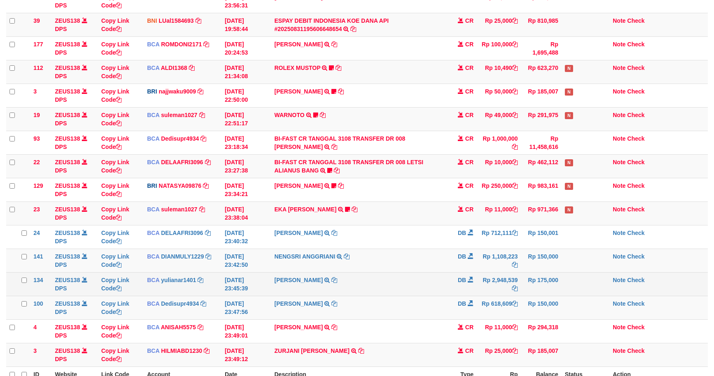
scroll to position [270, 0]
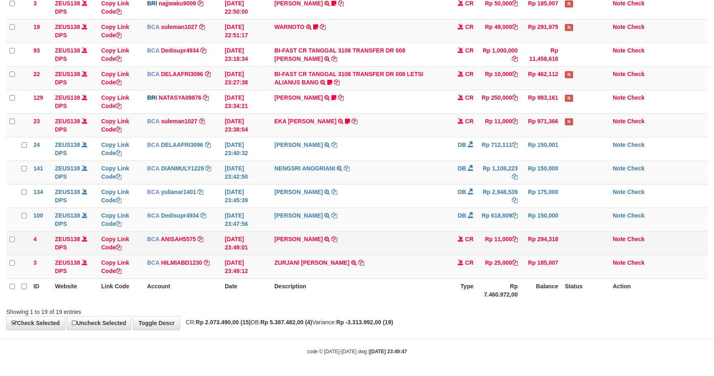
click at [440, 253] on td "[PERSON_NAME] TRSF E-BANKING CR 3108/FTSCY/WS95051 11000.002025083152360459 TRF…" at bounding box center [359, 243] width 177 height 24
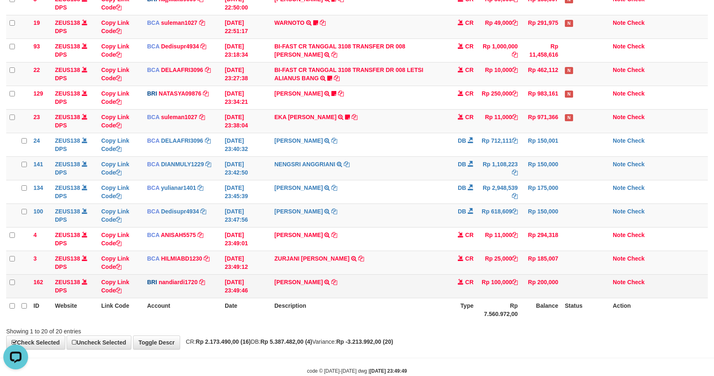
click at [549, 277] on td "Rp 200,000" at bounding box center [541, 286] width 41 height 24
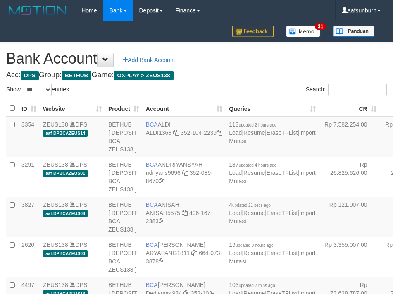
select select "***"
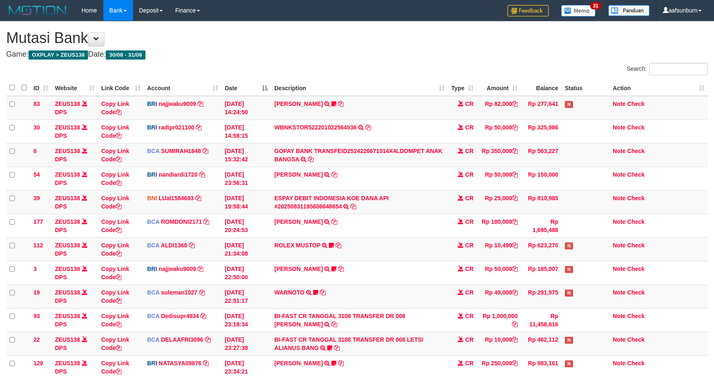
scroll to position [270, 0]
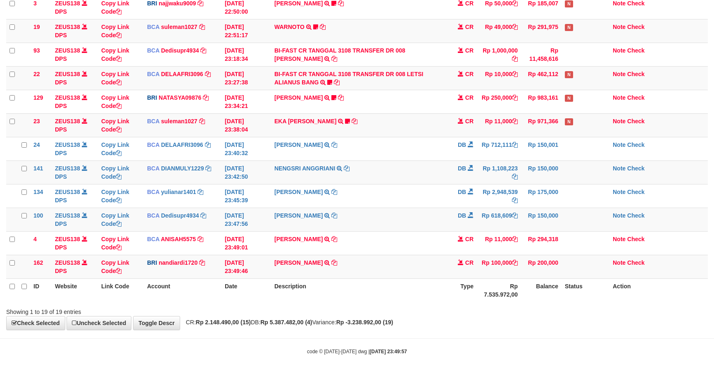
click at [509, 278] on th "Rp 7.535.972,00" at bounding box center [499, 290] width 44 height 24
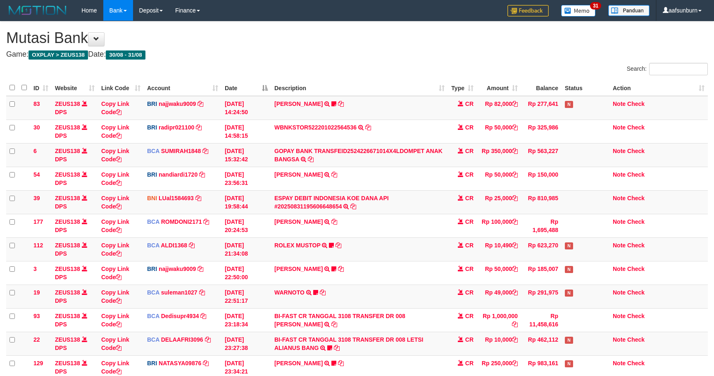
scroll to position [98, 0]
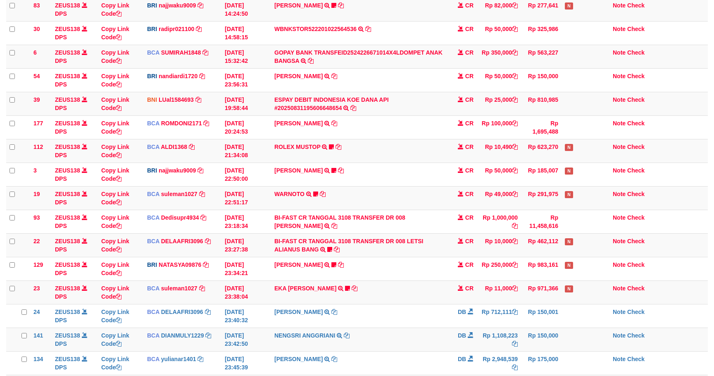
click at [507, 273] on td "Rp 250,000" at bounding box center [499, 269] width 44 height 24
drag, startPoint x: 424, startPoint y: 247, endPoint x: 538, endPoint y: 254, distance: 113.5
click at [428, 250] on td "BI-FAST CR TANGGAL 3108 TRANSFER DR 008 LETSI ALIANUS BANG BI-FAST CR TANGGAL :…" at bounding box center [359, 245] width 177 height 24
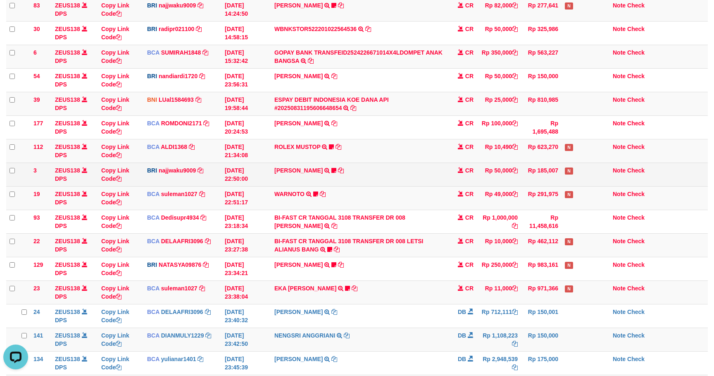
click at [527, 169] on td "Rp 185,007" at bounding box center [541, 174] width 41 height 24
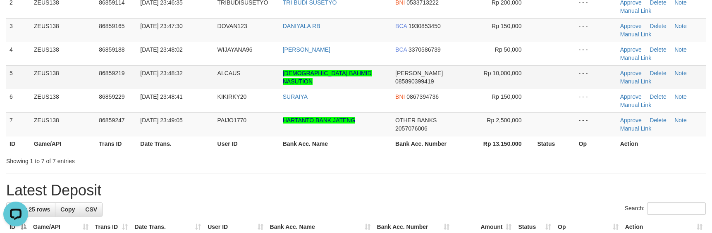
click at [206, 71] on td "31/08/2025 23:48:32" at bounding box center [175, 77] width 77 height 24
drag, startPoint x: 206, startPoint y: 71, endPoint x: 227, endPoint y: 72, distance: 21.1
click at [206, 71] on td "31/08/2025 23:48:32" at bounding box center [175, 77] width 77 height 24
click at [227, 72] on span "ALCAUS" at bounding box center [228, 73] width 23 height 7
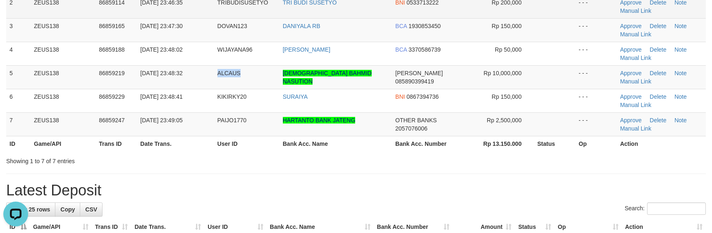
copy span "ALCAUS"
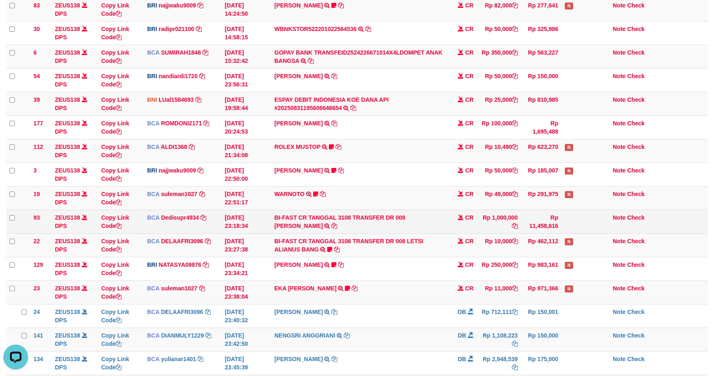
click at [477, 232] on td "Rp 1,000,000" at bounding box center [499, 222] width 44 height 24
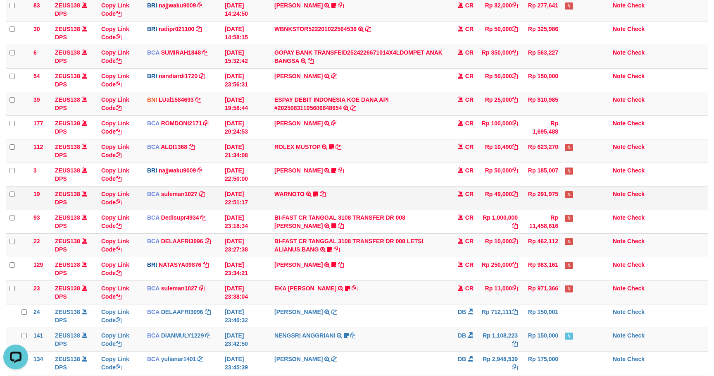
drag, startPoint x: 469, startPoint y: 189, endPoint x: 475, endPoint y: 192, distance: 7.2
click at [469, 189] on td "CR" at bounding box center [462, 198] width 29 height 24
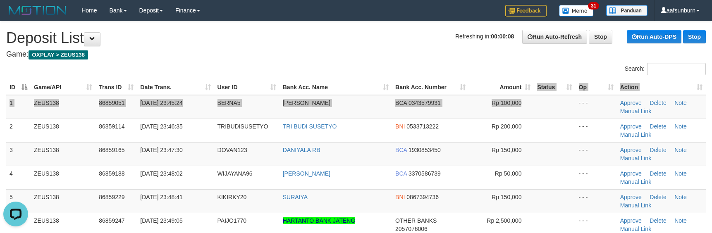
click at [530, 95] on table "ID Game/API Trans ID Date Trans. User ID Bank Acc. Name Bank Acc. Number Amount…" at bounding box center [356, 178] width 700 height 196
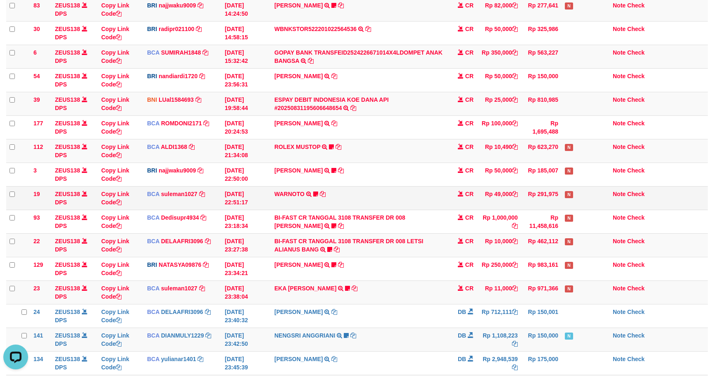
click at [484, 195] on td "Rp 49,000" at bounding box center [499, 198] width 44 height 24
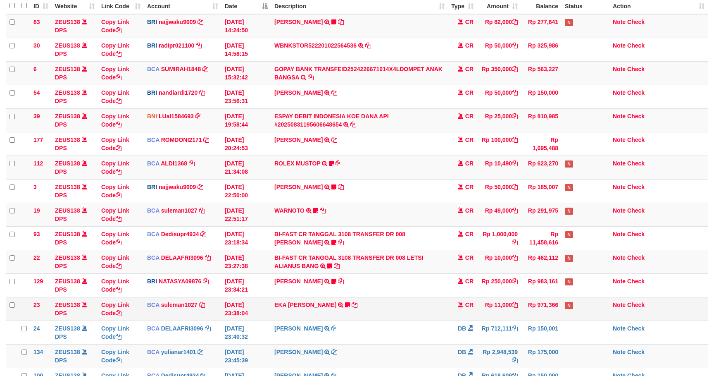
scroll to position [98, 0]
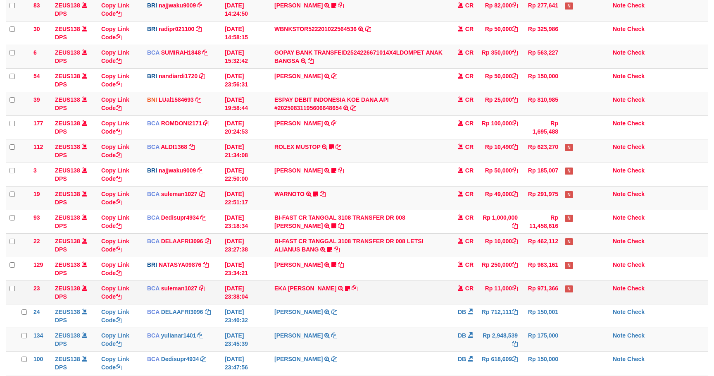
click at [612, 293] on td "Note Check" at bounding box center [659, 292] width 98 height 24
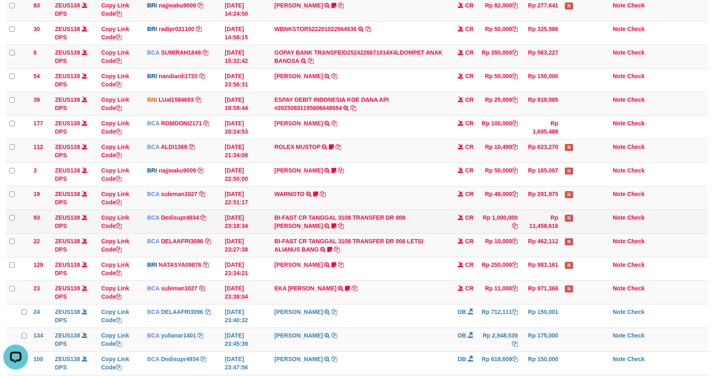
click at [487, 233] on td "Rp 1,000,000" at bounding box center [499, 222] width 44 height 24
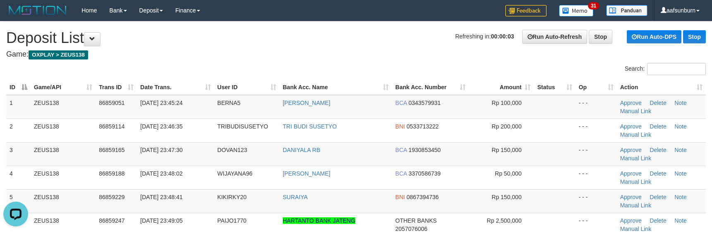
click at [512, 91] on th "Amount" at bounding box center [501, 87] width 65 height 15
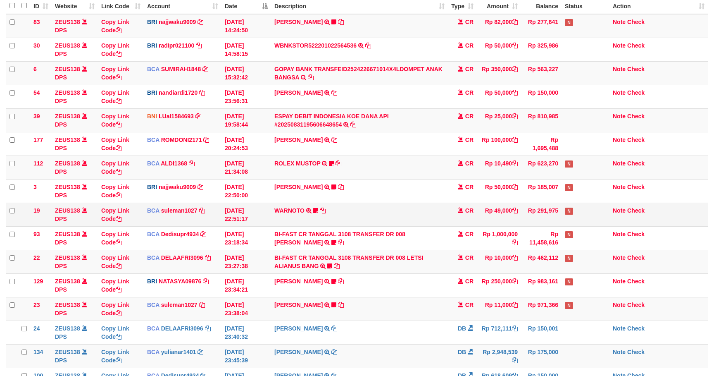
click at [502, 220] on tbody "83 ZEUS138 DPS Copy Link Code BRI najjwaku9009 DPS SITI KURNIA NINGSIH mutasi_2…" at bounding box center [357, 226] width 702 height 425
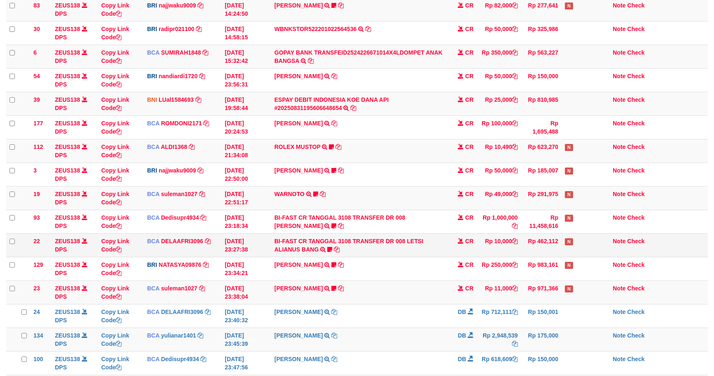
click at [478, 241] on td "Rp 10,000" at bounding box center [499, 245] width 44 height 24
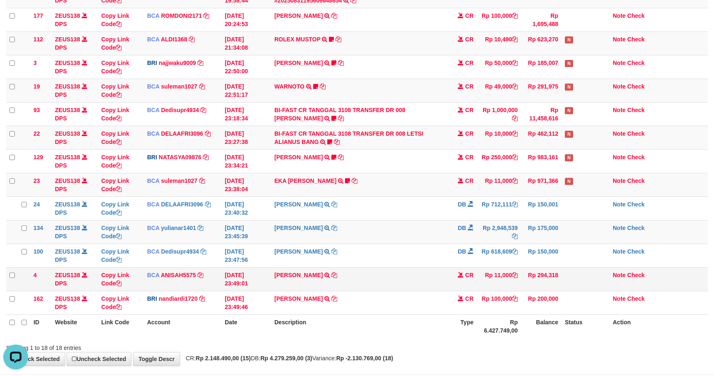
click at [351, 282] on td "IMAM ARIFIN TRSF E-BANKING CR 3108/FTSCY/WS95051 11000.002025083152360459 TRFDN…" at bounding box center [359, 279] width 177 height 24
click at [351, 283] on td "IMAM ARIFIN TRSF E-BANKING CR 3108/FTSCY/WS95051 11000.002025083152360459 TRFDN…" at bounding box center [359, 279] width 177 height 24
copy tr "IMAM ARIFIN TRSF E-BANKING CR 3108/FTSCY/WS95051 11000.002025083152360459 TRFDN…"
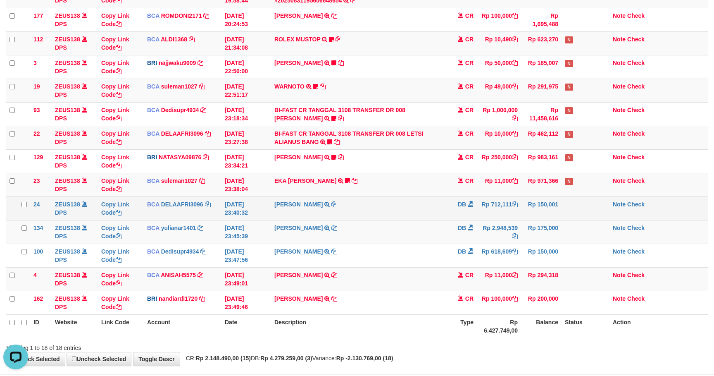
click at [390, 220] on td "SHANTI WASTUTI TRSF E-BANKING DB 3108/FTSCY/WS95031 712111.00SHANTI WASTUTI" at bounding box center [359, 208] width 177 height 24
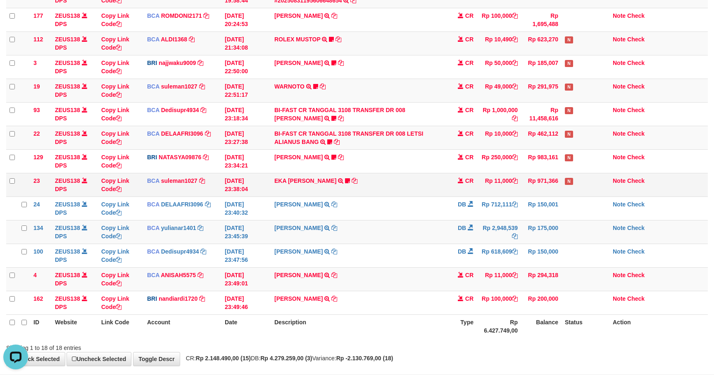
click at [381, 185] on td "EKA MAULANA SETYAW TRSF E-BANKING CR 3108/FTSCY/WS95031 11000.00EKA MAULANA SET…" at bounding box center [359, 185] width 177 height 24
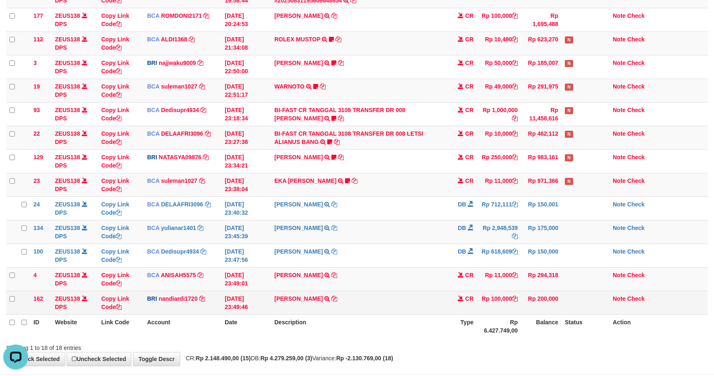
click at [370, 299] on td "MUHAMMAD SYAIP TRANSFER NBMB MUHAMMAD SYAIP TO NANDI ARDIANSYAH" at bounding box center [359, 303] width 177 height 24
click at [370, 299] on td "[PERSON_NAME] TRANSFER NBMB [PERSON_NAME] TO NANDI ARDIANSYAH" at bounding box center [359, 303] width 177 height 24
click at [370, 299] on td "MUHAMMAD SYAIP TRANSFER NBMB MUHAMMAD SYAIP TO NANDI ARDIANSYAH" at bounding box center [359, 303] width 177 height 24
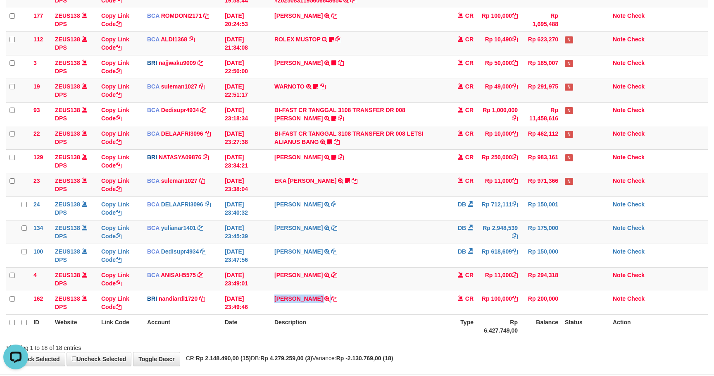
copy tr "MUHAMMAD SYAIP TRANSFER NBMB MUHAMMAD SYAIP TO NANDI ARDIANSYAH"
click at [413, 233] on td "MARWATI TRSF E-BANKING DB 3108/FTSCY/WS95031 2948539.00MARWATI" at bounding box center [359, 232] width 177 height 24
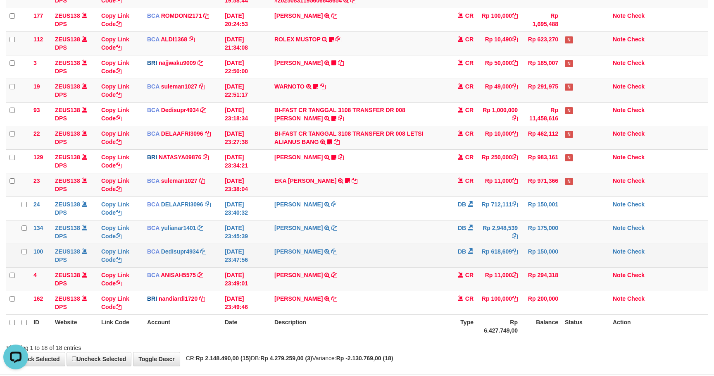
click at [402, 262] on td "SHANTI WASTUTI TRSF E-BANKING DB 3108/FTSCY/WS95031 618609.00SHANTI WASTUTI" at bounding box center [359, 256] width 177 height 24
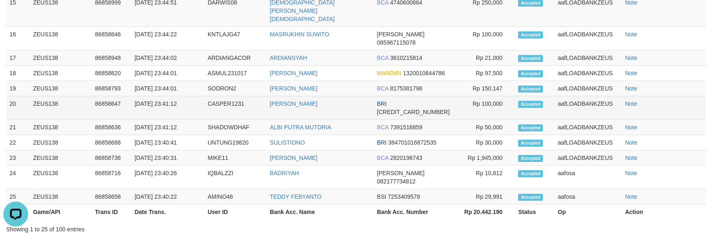
click at [224, 118] on td "CASPER1231" at bounding box center [235, 108] width 62 height 24
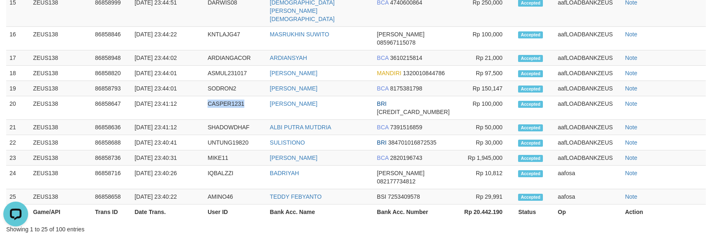
copy td "CASPER1231"
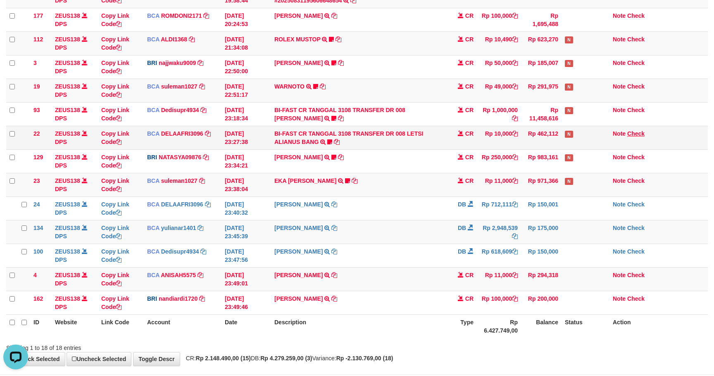
drag, startPoint x: 503, startPoint y: 167, endPoint x: 635, endPoint y: 136, distance: 135.9
click at [514, 166] on td "Rp 250,000" at bounding box center [499, 161] width 44 height 24
drag, startPoint x: 485, startPoint y: 141, endPoint x: 494, endPoint y: 148, distance: 11.4
click at [490, 146] on td "Rp 10,000" at bounding box center [499, 138] width 44 height 24
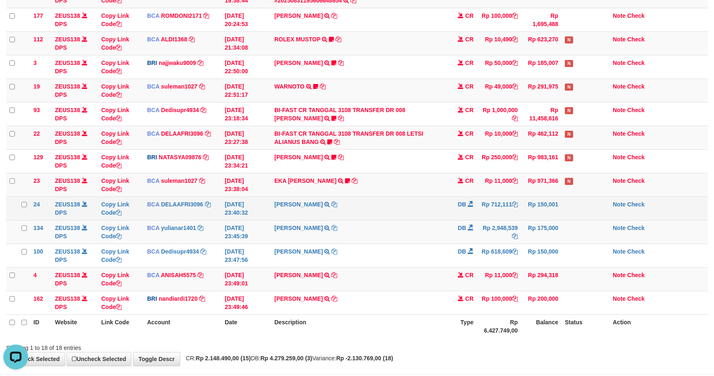
click at [500, 219] on td "Rp 712,111" at bounding box center [499, 208] width 44 height 24
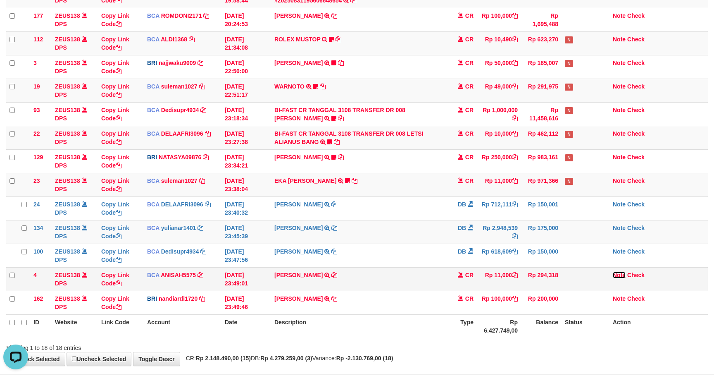
click at [616, 278] on link "Note" at bounding box center [619, 275] width 13 height 7
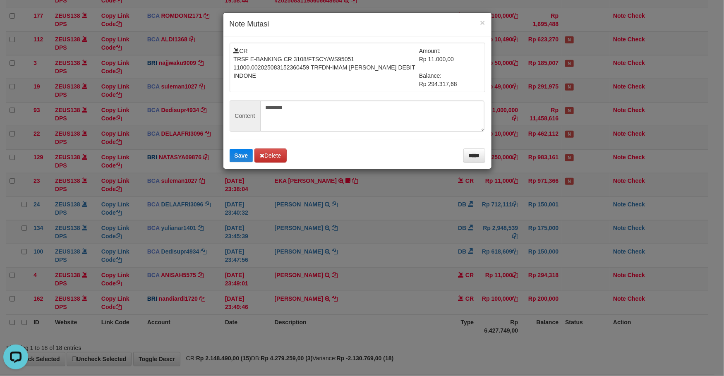
click at [480, 165] on div "CR TRSF E-BANKING CR 3108/FTSCY/WS95051 11000.002025083152360459 TRFDN-IMAM ARI…" at bounding box center [357, 102] width 268 height 132
click at [480, 169] on div "CR TRSF E-BANKING CR 3108/FTSCY/WS95051 11000.002025083152360459 TRFDN-IMAM ARI…" at bounding box center [357, 102] width 268 height 132
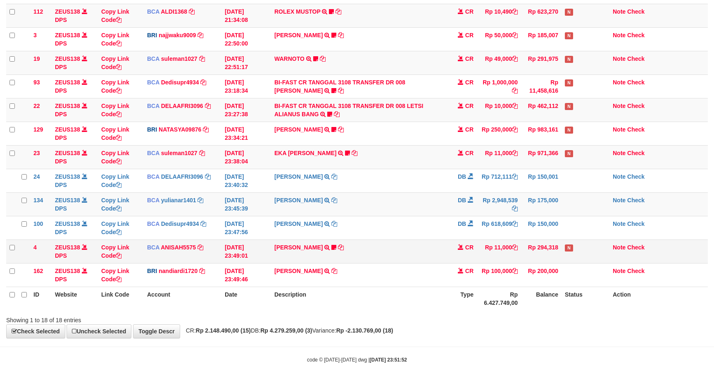
scroll to position [246, 0]
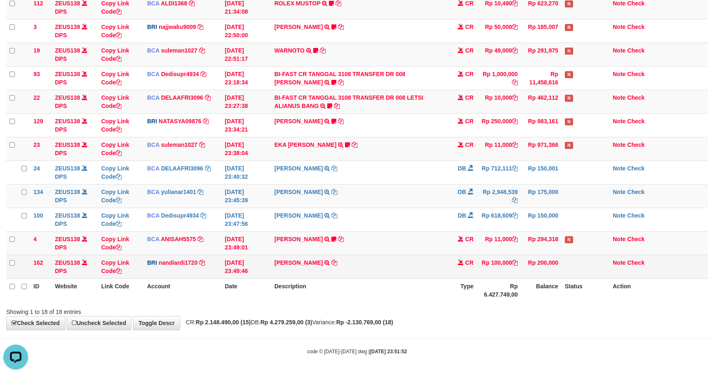
click at [389, 269] on td "MUHAMMAD SYAIP TRANSFER NBMB MUHAMMAD SYAIP TO NANDI ARDIANSYAH" at bounding box center [359, 267] width 177 height 24
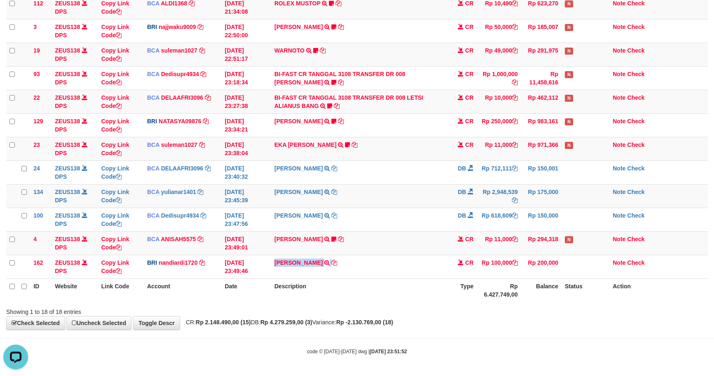
copy tr "MUHAMMAD SYAIP TRANSFER NBMB MUHAMMAD SYAIP TO NANDI ARDIANSYAH"
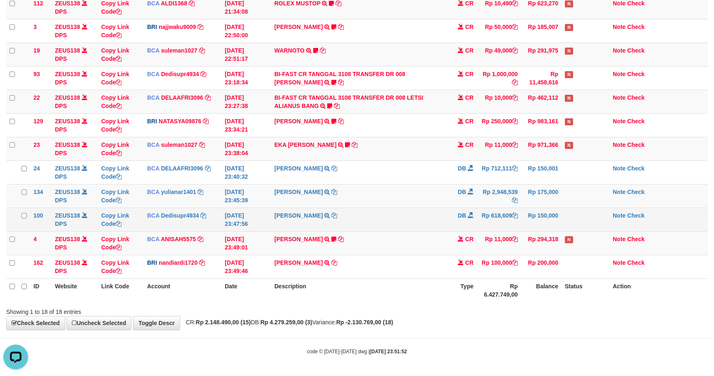
click at [427, 208] on td "SHANTI WASTUTI TRSF E-BANKING DB 3108/FTSCY/WS95031 618609.00SHANTI WASTUTI" at bounding box center [359, 220] width 177 height 24
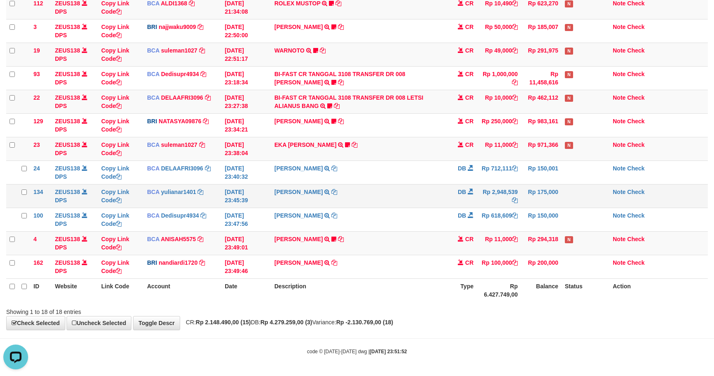
click at [398, 202] on td "MARWATI TRSF E-BANKING DB 3108/FTSCY/WS95031 2948539.00MARWATI" at bounding box center [359, 196] width 177 height 24
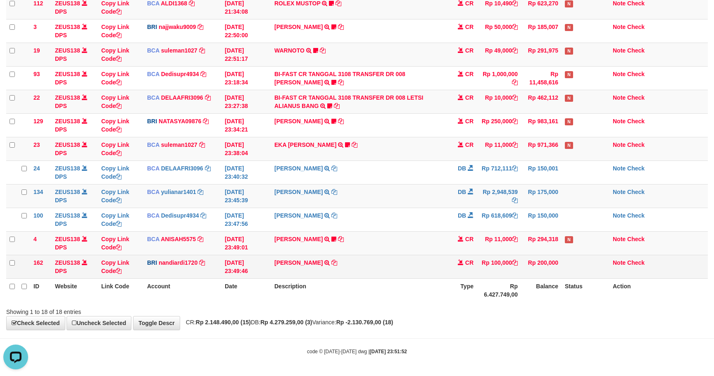
click at [611, 258] on td "Note Check" at bounding box center [659, 267] width 98 height 24
click at [615, 260] on link "Note" at bounding box center [619, 262] width 13 height 7
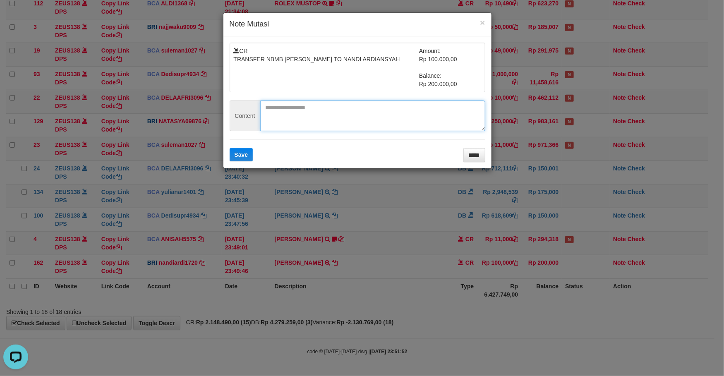
drag, startPoint x: 344, startPoint y: 112, endPoint x: 289, endPoint y: 134, distance: 59.1
click at [338, 117] on textarea at bounding box center [372, 115] width 225 height 31
paste textarea "**********"
type textarea "**********"
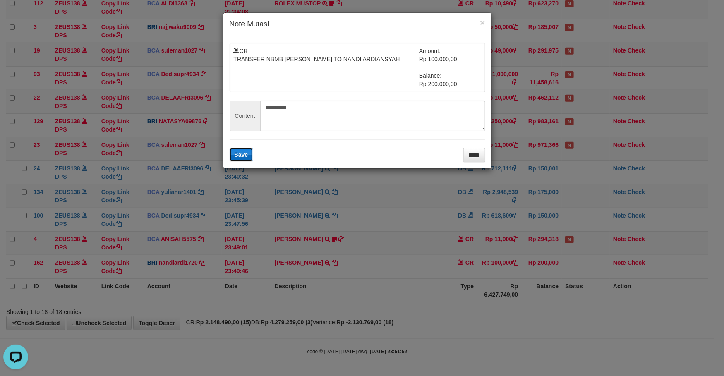
click at [234, 158] on span "Save" at bounding box center [241, 154] width 14 height 7
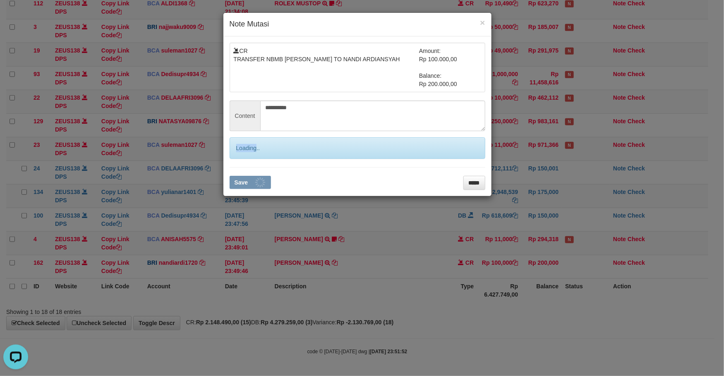
click at [236, 159] on div "Loading.." at bounding box center [357, 148] width 256 height 22
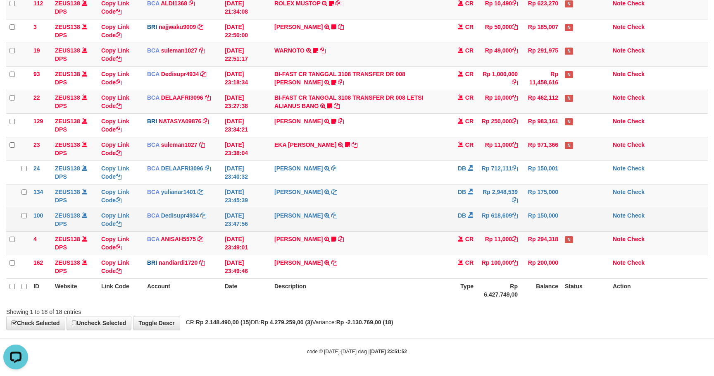
click at [462, 221] on td "DB" at bounding box center [462, 220] width 29 height 24
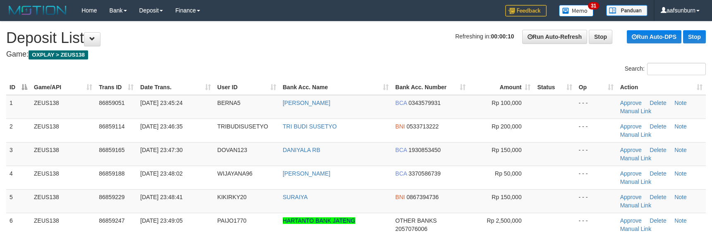
click at [504, 91] on th "Amount" at bounding box center [501, 87] width 65 height 15
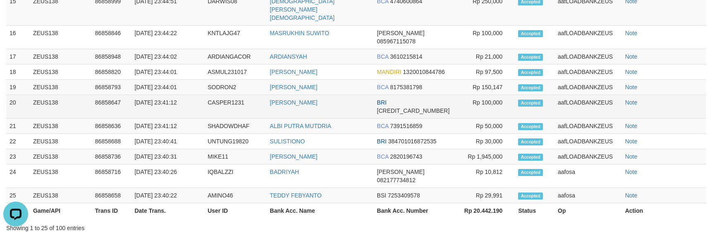
click at [239, 115] on td "CASPER1231" at bounding box center [235, 107] width 62 height 24
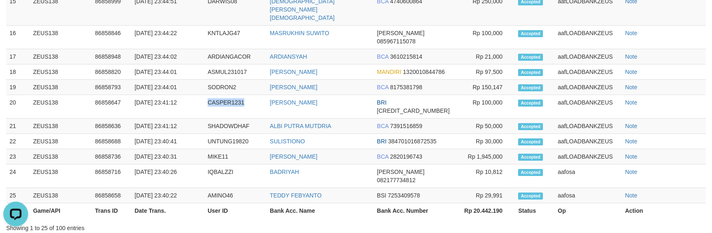
copy td "CASPER1231"
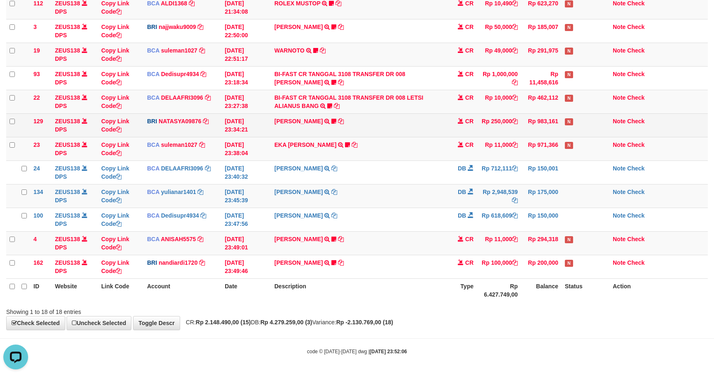
click at [378, 113] on td "SATRIO ABDU SY TRANSFER NBMB SATRIO ABDU SY TO SITI NURLITA SAPITRI 38530104308…" at bounding box center [359, 125] width 177 height 24
click at [382, 113] on td "SATRIO ABDU SY TRANSFER NBMB SATRIO ABDU SY TO SITI NURLITA SAPITRI 38530104308…" at bounding box center [359, 125] width 177 height 24
click at [385, 113] on td "SATRIO ABDU SY TRANSFER NBMB SATRIO ABDU SY TO SITI NURLITA SAPITRI 38530104308…" at bounding box center [359, 125] width 177 height 24
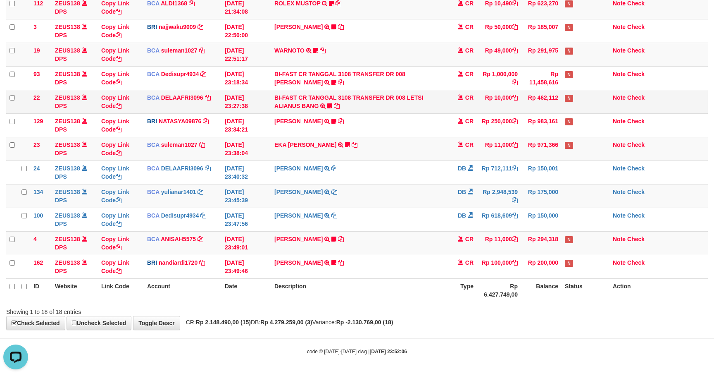
click at [389, 107] on td "BI-FAST CR TANGGAL 3108 TRANSFER DR 008 LETSI ALIANUS BANG BI-FAST CR TANGGAL :…" at bounding box center [359, 102] width 177 height 24
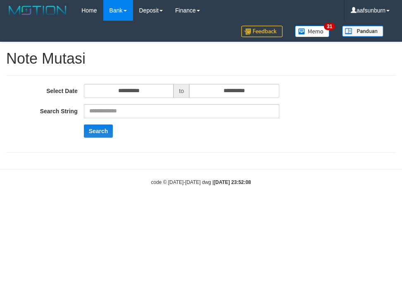
click at [135, 118] on input "text" at bounding box center [182, 111] width 196 height 14
type input "********"
click at [109, 128] on button "Search" at bounding box center [98, 130] width 29 height 13
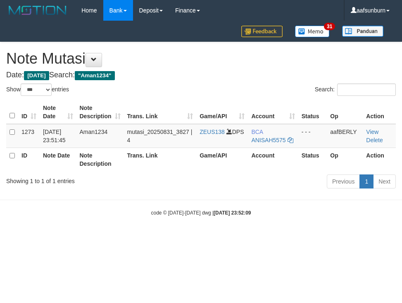
select select "***"
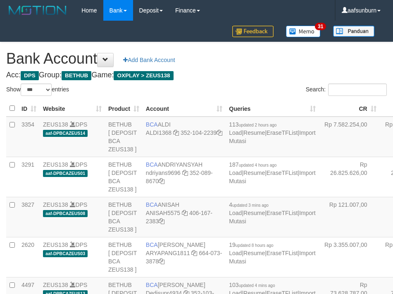
select select "***"
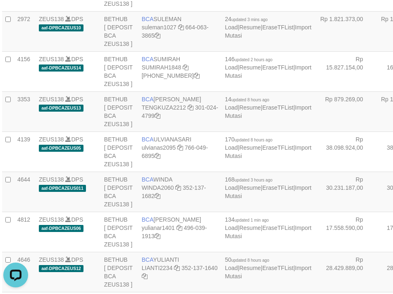
drag, startPoint x: 230, startPoint y: 92, endPoint x: 210, endPoint y: 119, distance: 33.7
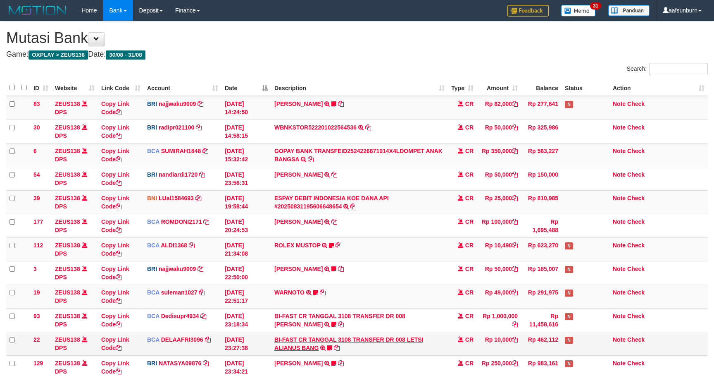
scroll to position [222, 0]
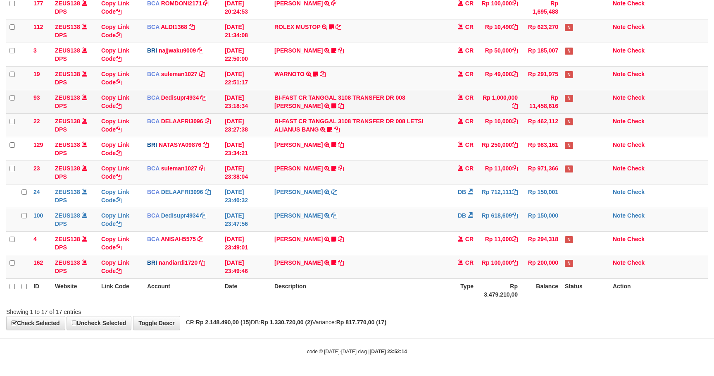
click at [409, 109] on td "BI-FAST CR TANGGAL 3108 TRANSFER DR 008 TOTO TAUFIK HIDAYA BI-FAST CR TANGGAL :…" at bounding box center [359, 102] width 177 height 24
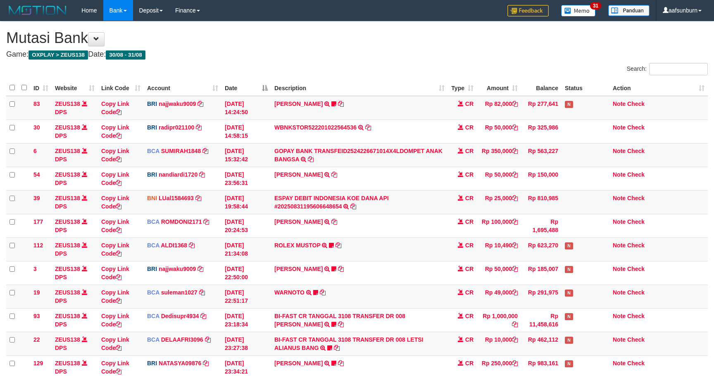
scroll to position [222, 0]
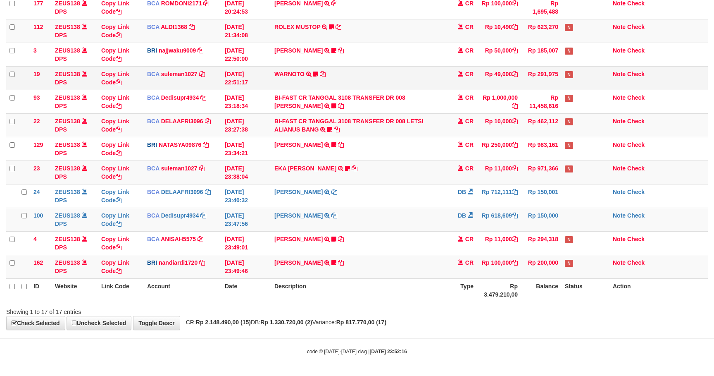
click at [432, 79] on td "WARNOTO TRSF E-BANKING CR 3108/FTSCY/WS95051 49000.002025083106718178 TRFDN-WAR…" at bounding box center [359, 78] width 177 height 24
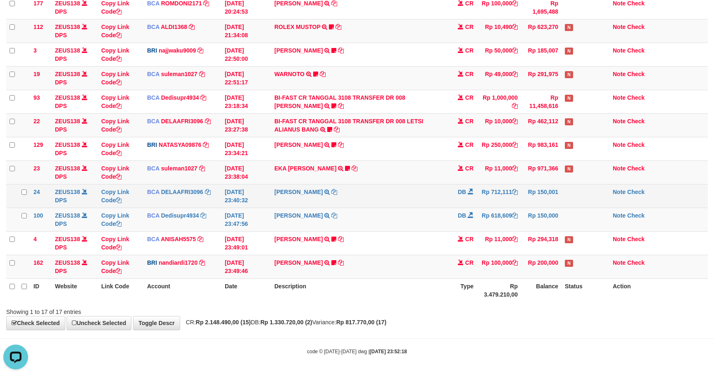
click at [473, 203] on td "DB" at bounding box center [462, 196] width 29 height 24
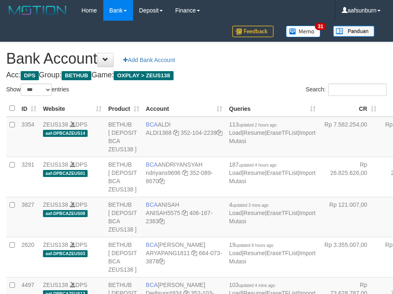
select select "***"
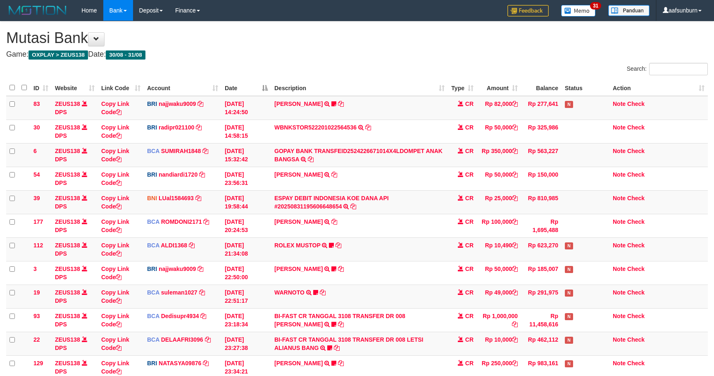
scroll to position [222, 0]
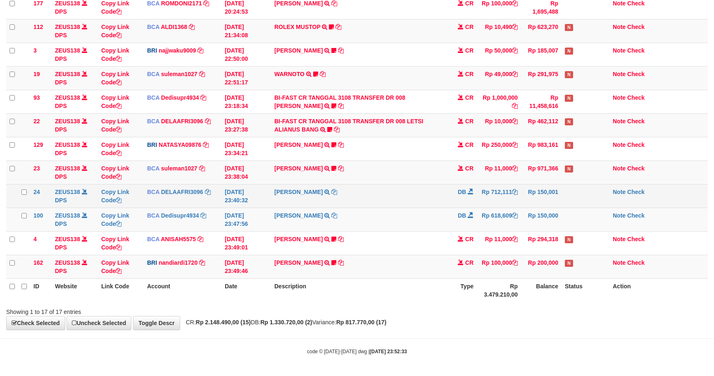
click at [449, 204] on tr "24 ZEUS138 DPS Copy Link Code BCA DELAAFRI3096 DPS DELA AFRIANI mutasi_20250831…" at bounding box center [357, 196] width 702 height 24
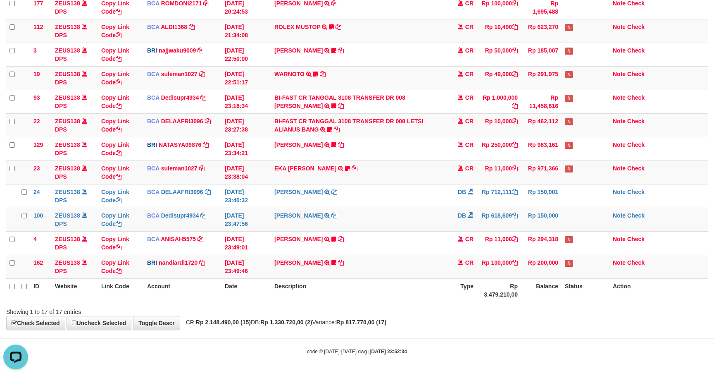
click at [562, 292] on tr "ID Website Link Code Account Date Description Type Rp 3.479.210,00 Balance Stat…" at bounding box center [357, 290] width 702 height 24
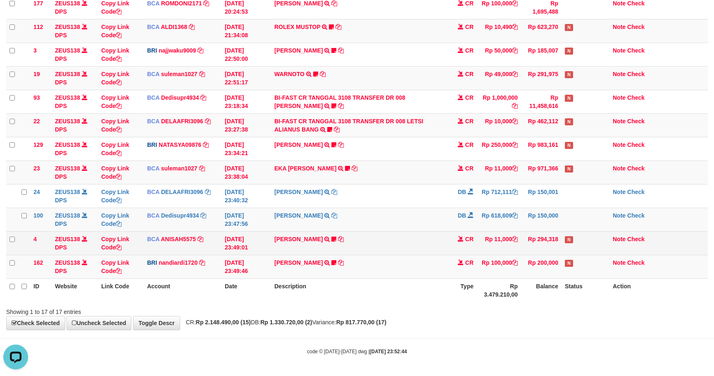
click at [478, 236] on td "Rp 11,000" at bounding box center [499, 243] width 44 height 24
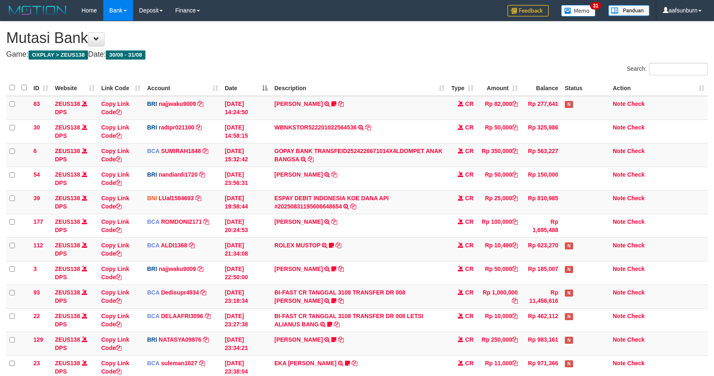
click at [408, 263] on td "[PERSON_NAME] TRANSFER NBMB [PERSON_NAME] TO [PERSON_NAME] NINGSIH DATUL87TRF R…" at bounding box center [359, 273] width 177 height 24
